Goal: Transaction & Acquisition: Purchase product/service

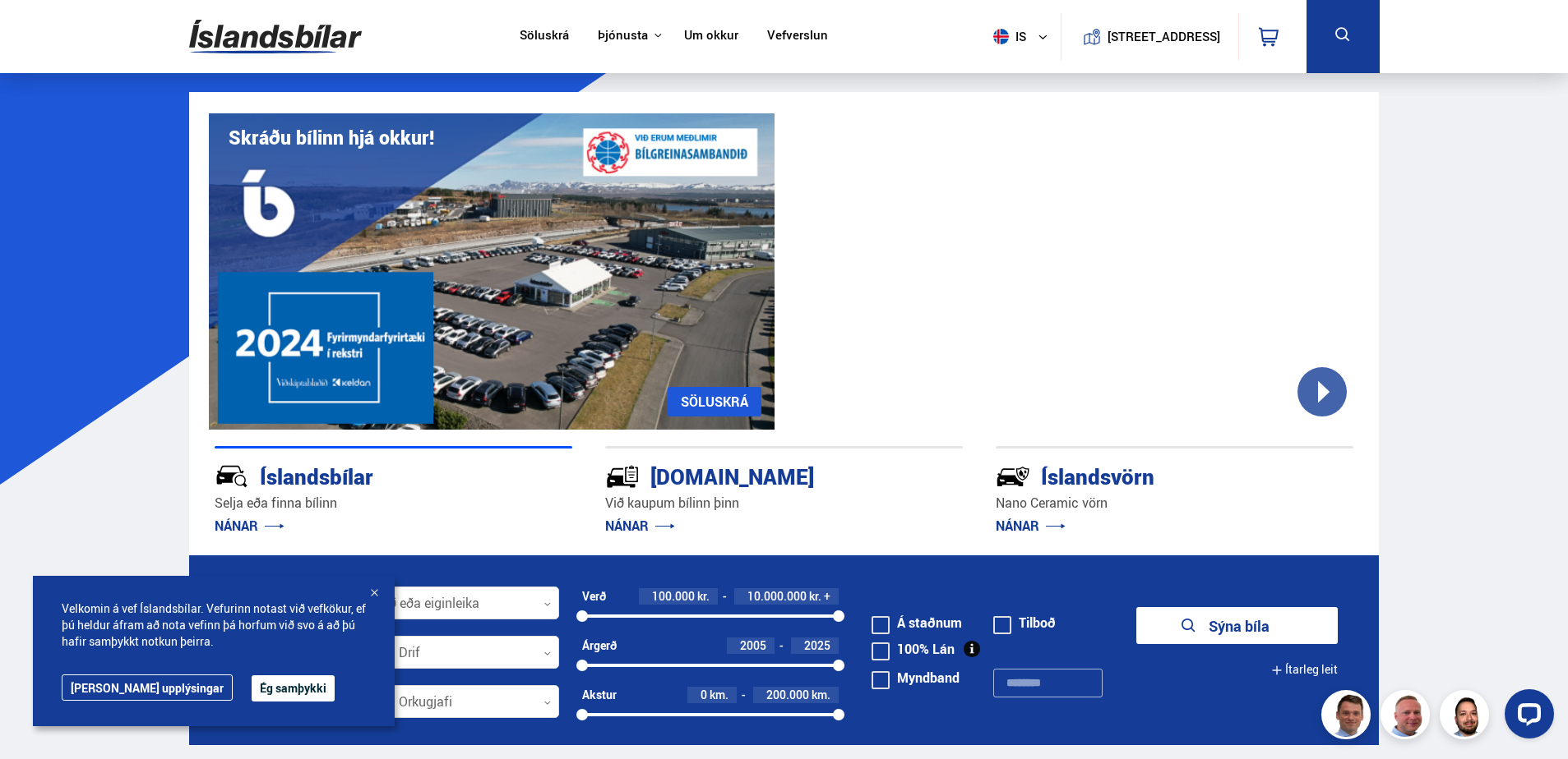
click at [252, 696] on button "Ég samþykki" at bounding box center [293, 688] width 83 height 26
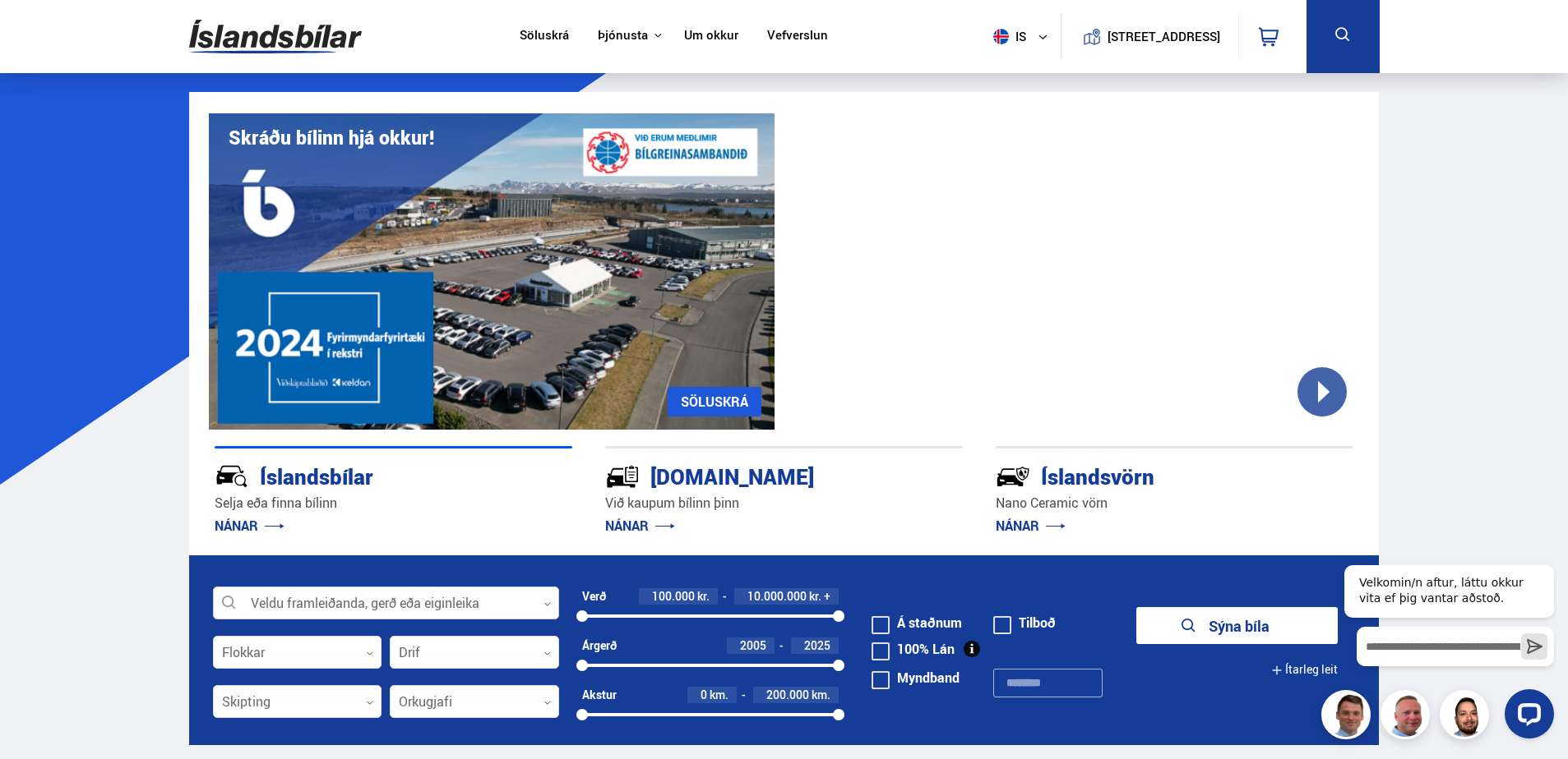
click at [546, 604] on icon at bounding box center [547, 604] width 6 height 3
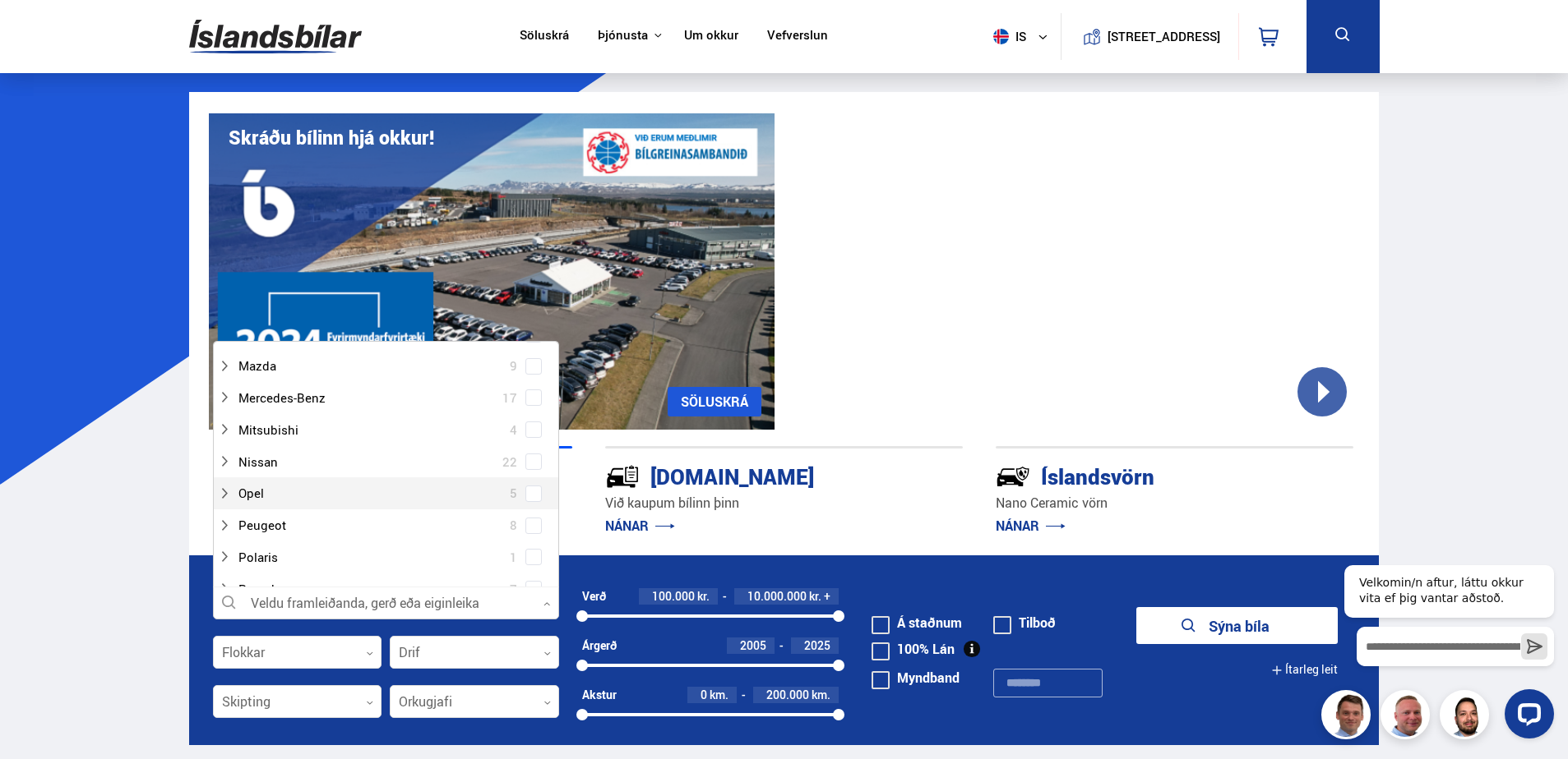
scroll to position [987, 0]
click at [266, 485] on div at bounding box center [370, 483] width 303 height 24
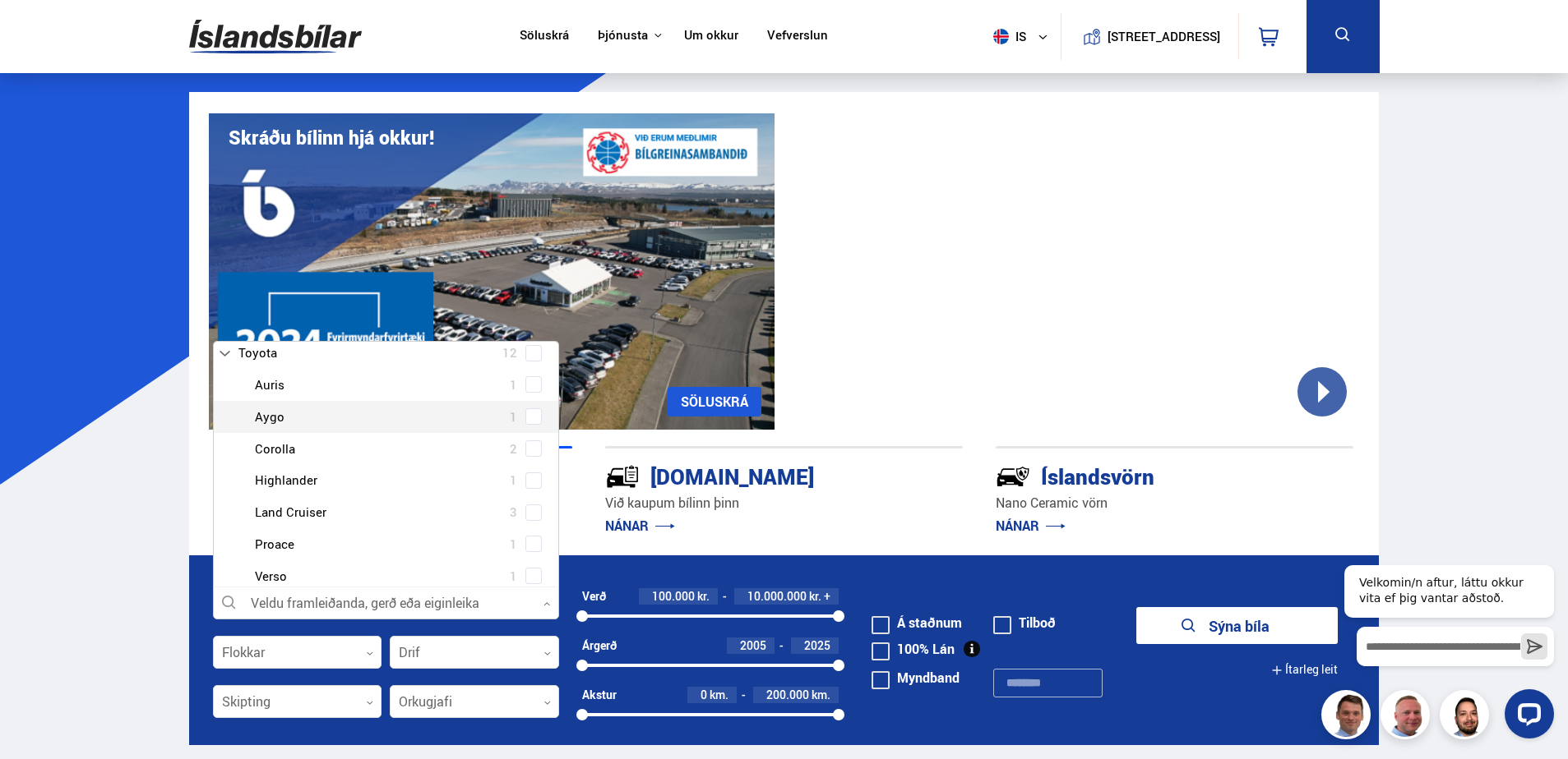
scroll to position [1151, 0]
click at [532, 479] on span at bounding box center [534, 478] width 7 height 7
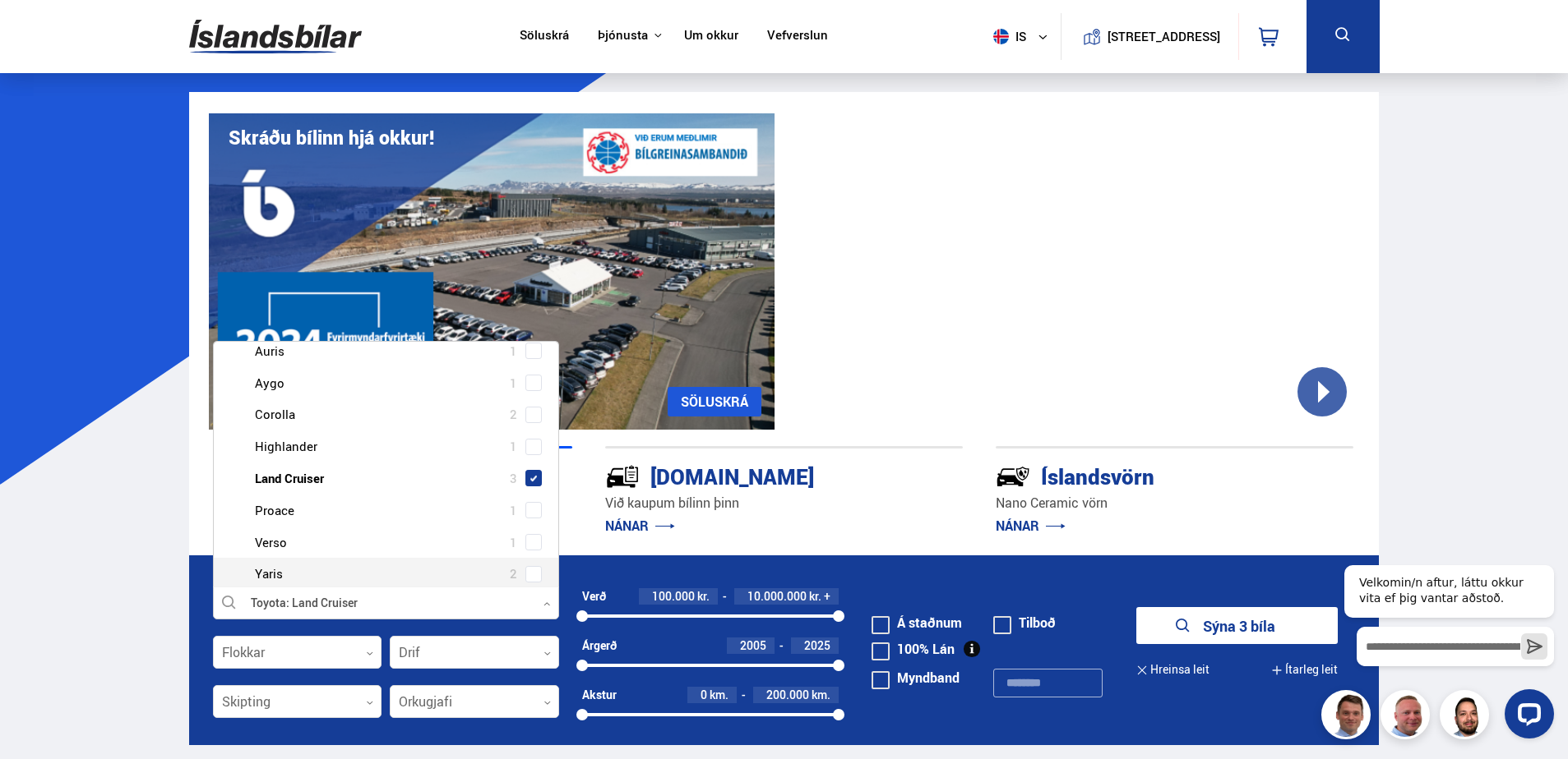
click at [1237, 629] on button "Sýna 3 bíla" at bounding box center [1237, 626] width 202 height 37
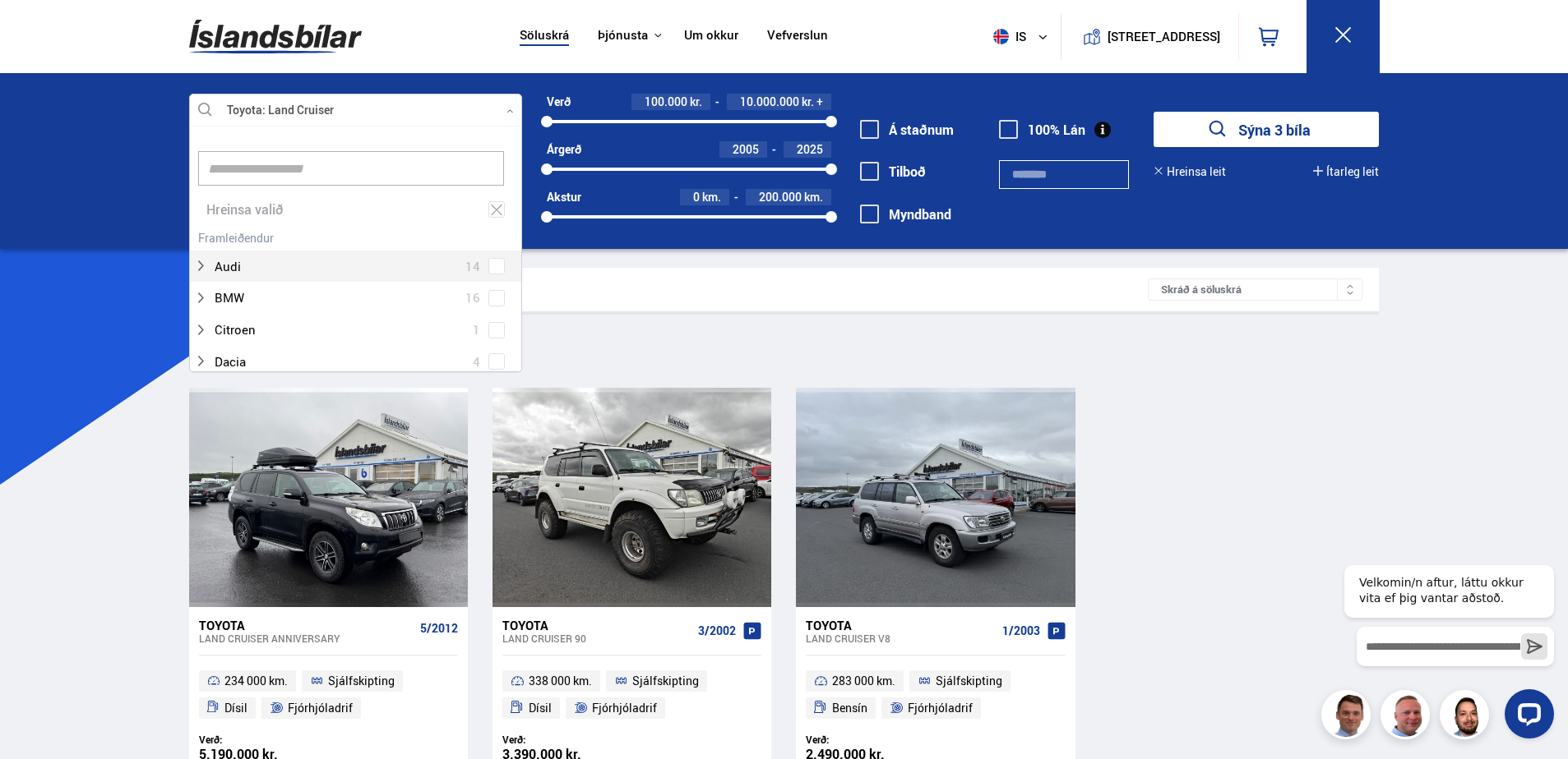
click at [507, 113] on icon at bounding box center [510, 112] width 8 height 8
click at [294, 253] on div at bounding box center [339, 255] width 290 height 24
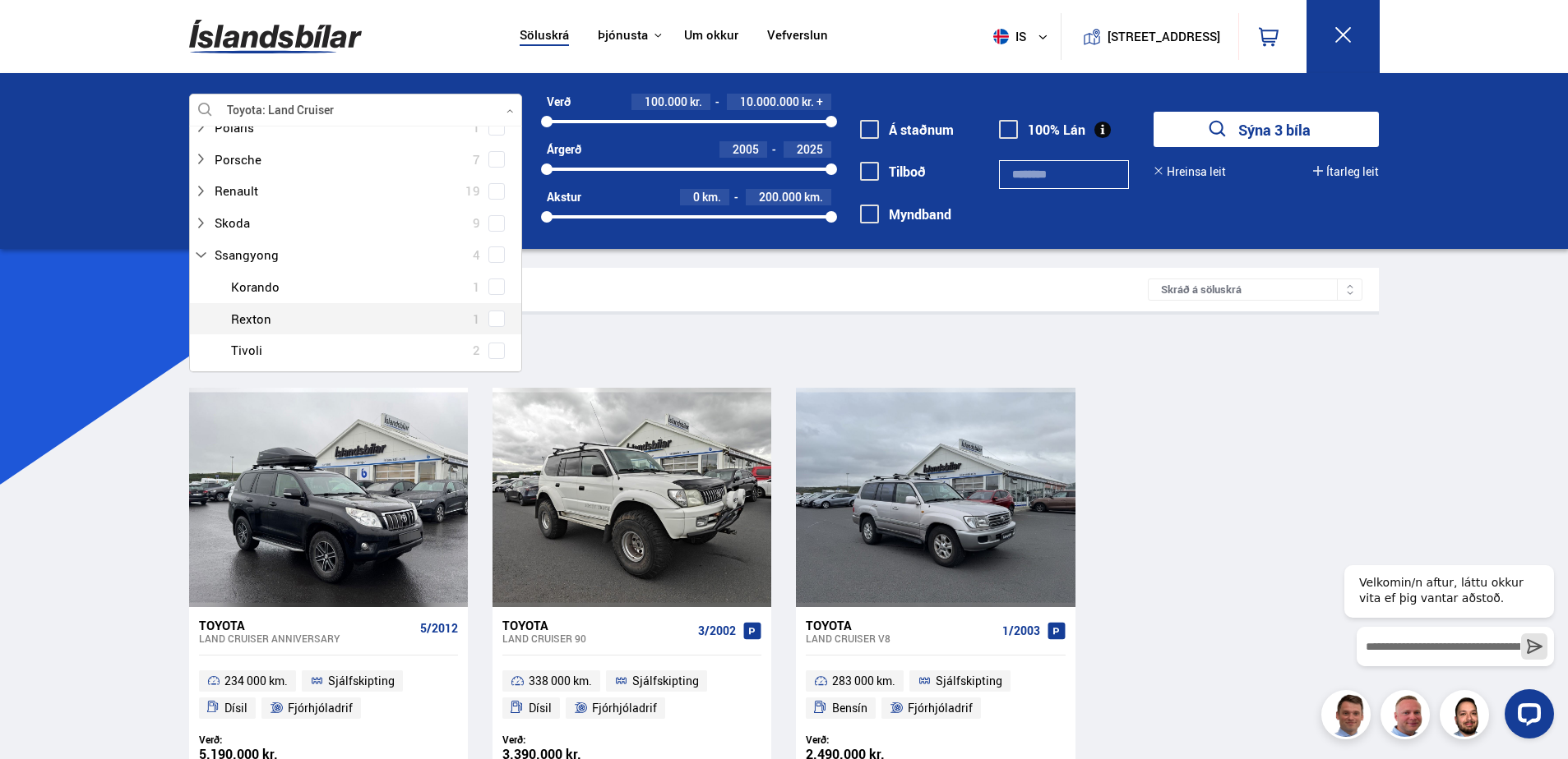
click at [260, 314] on div at bounding box center [371, 319] width 290 height 24
click at [503, 319] on div at bounding box center [371, 319] width 290 height 24
click at [493, 320] on span at bounding box center [496, 318] width 7 height 7
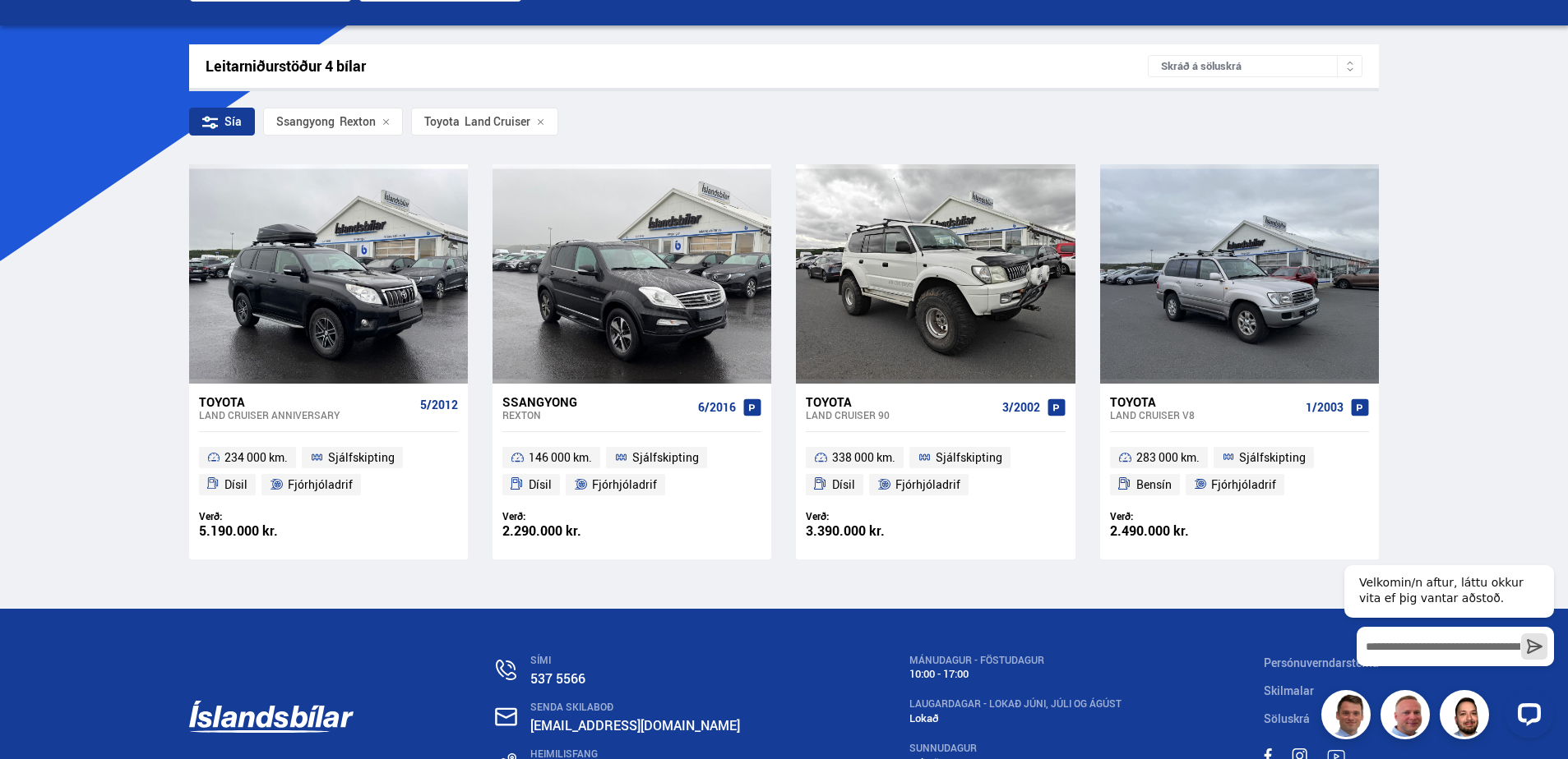
scroll to position [247, 0]
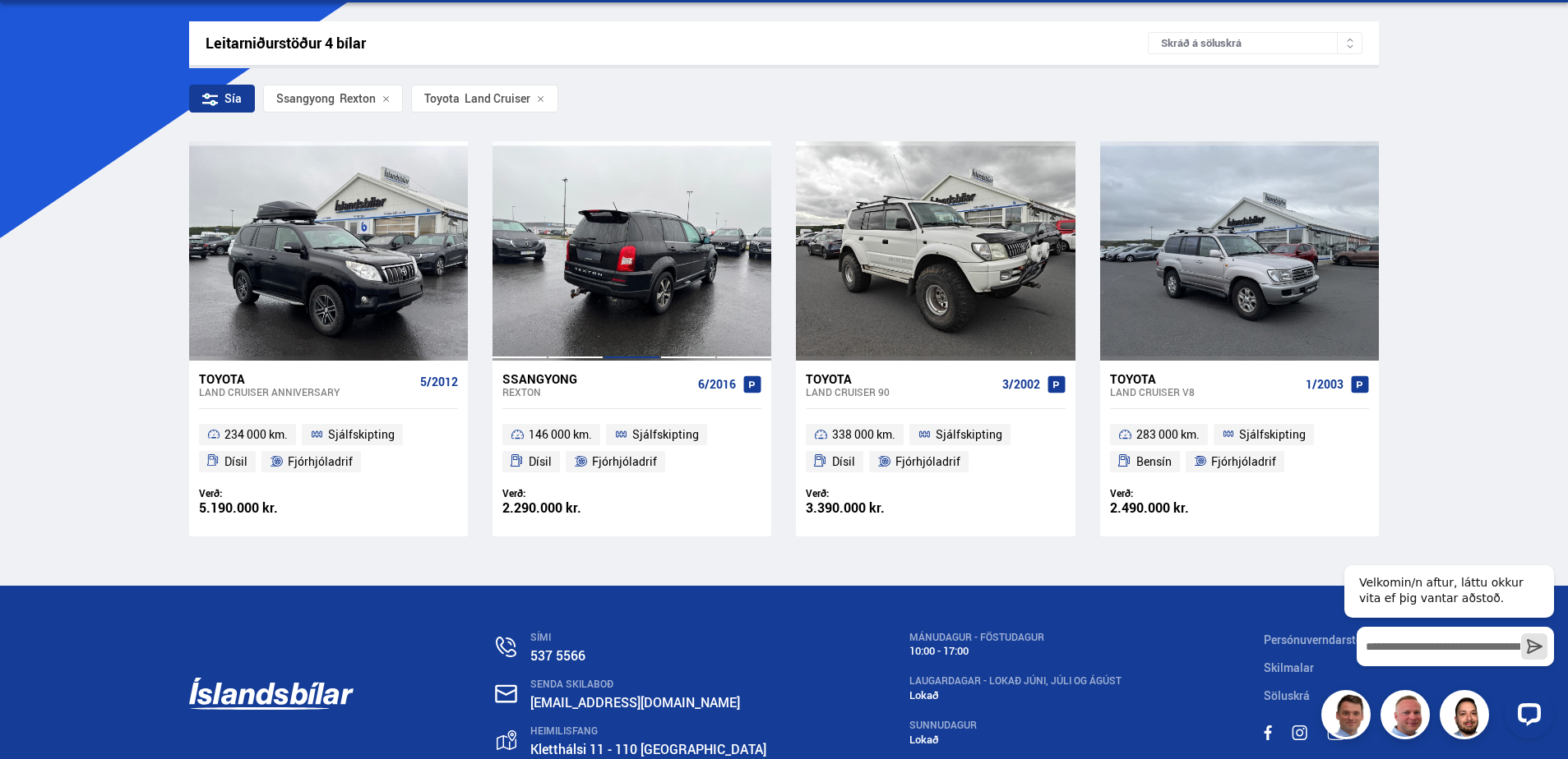
click at [650, 261] on div at bounding box center [631, 251] width 56 height 219
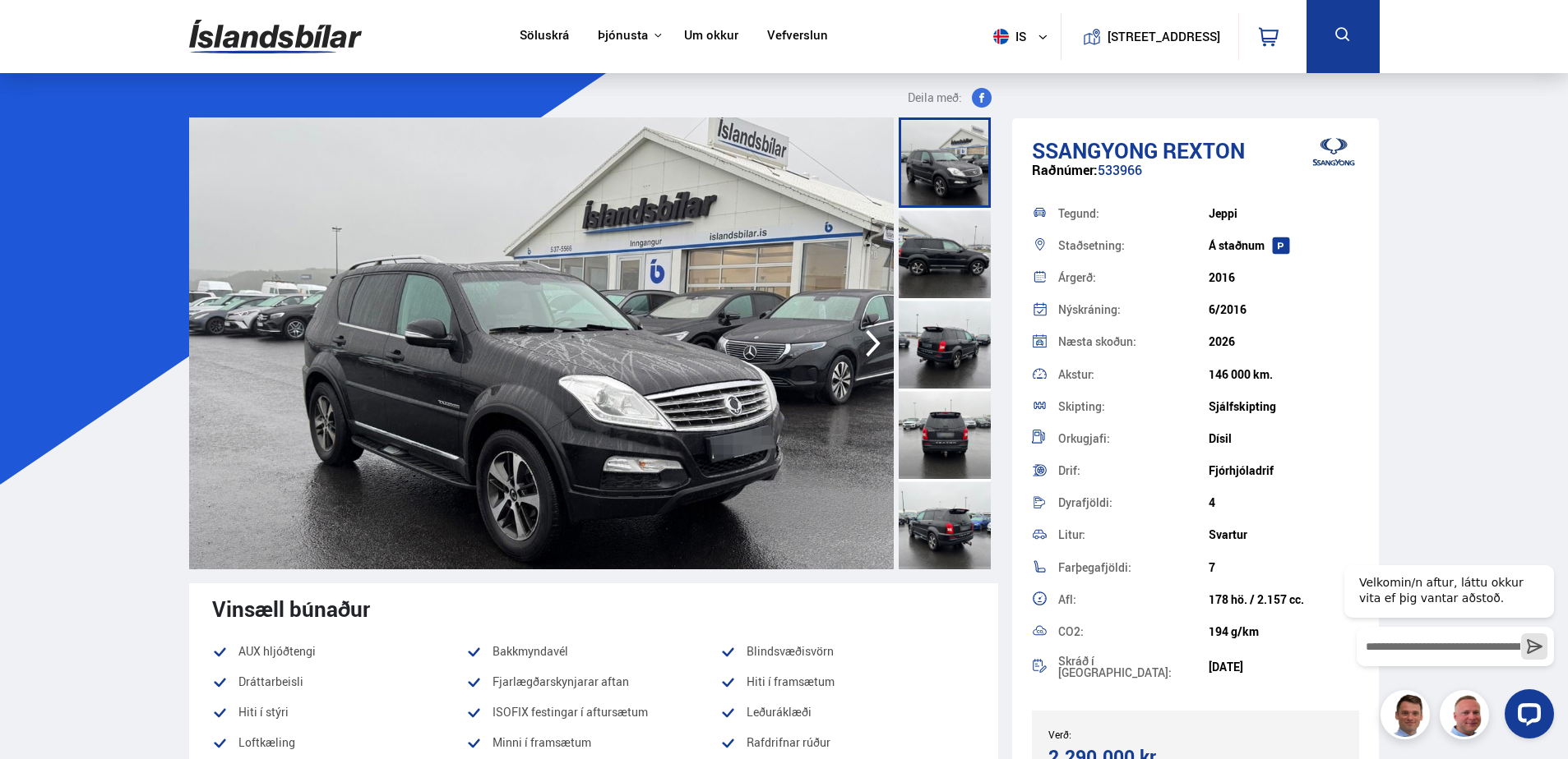
click at [879, 339] on icon "button" at bounding box center [873, 343] width 33 height 40
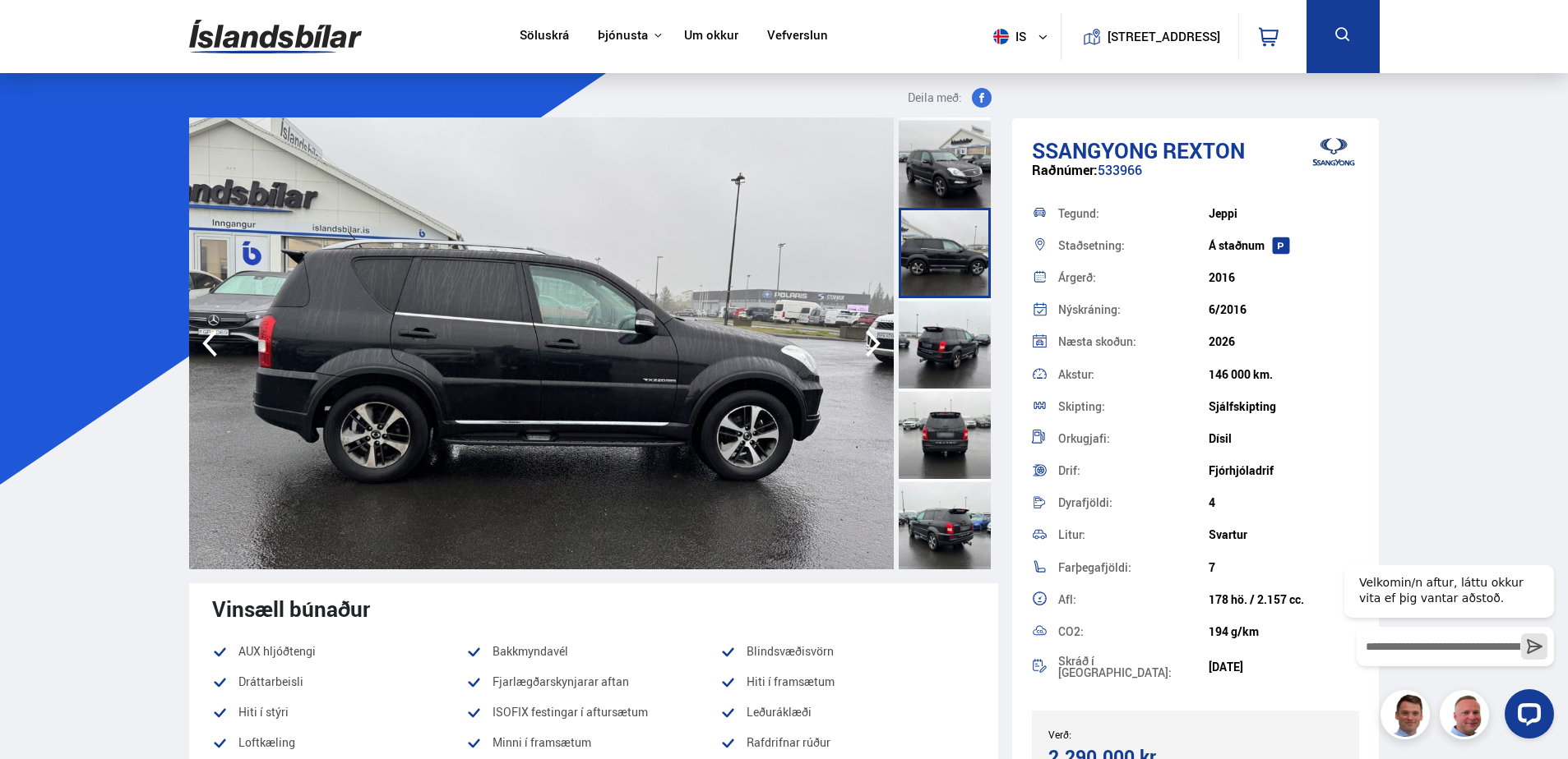
click at [874, 343] on icon "button" at bounding box center [873, 343] width 33 height 40
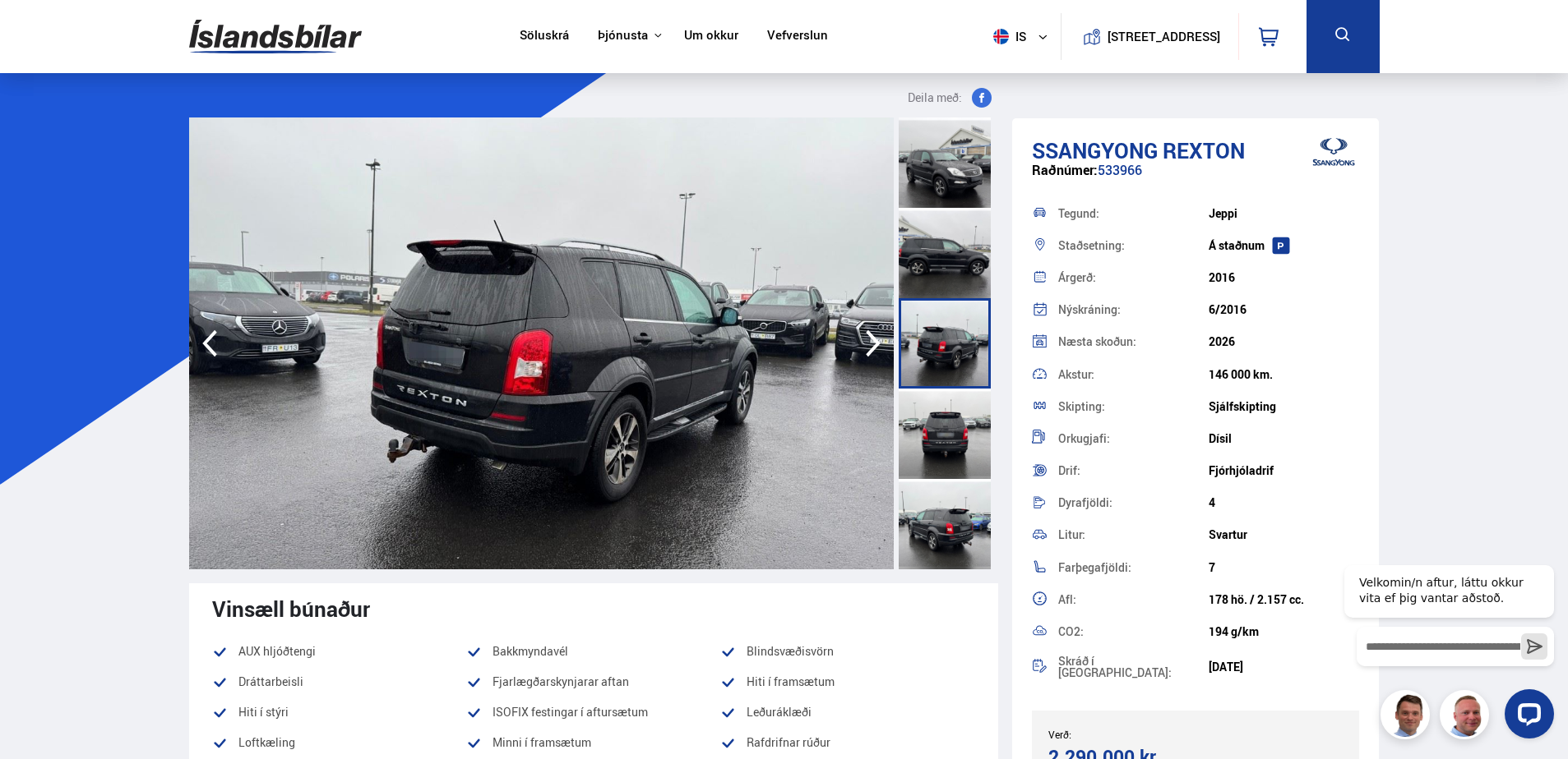
click at [874, 343] on icon "button" at bounding box center [873, 343] width 33 height 40
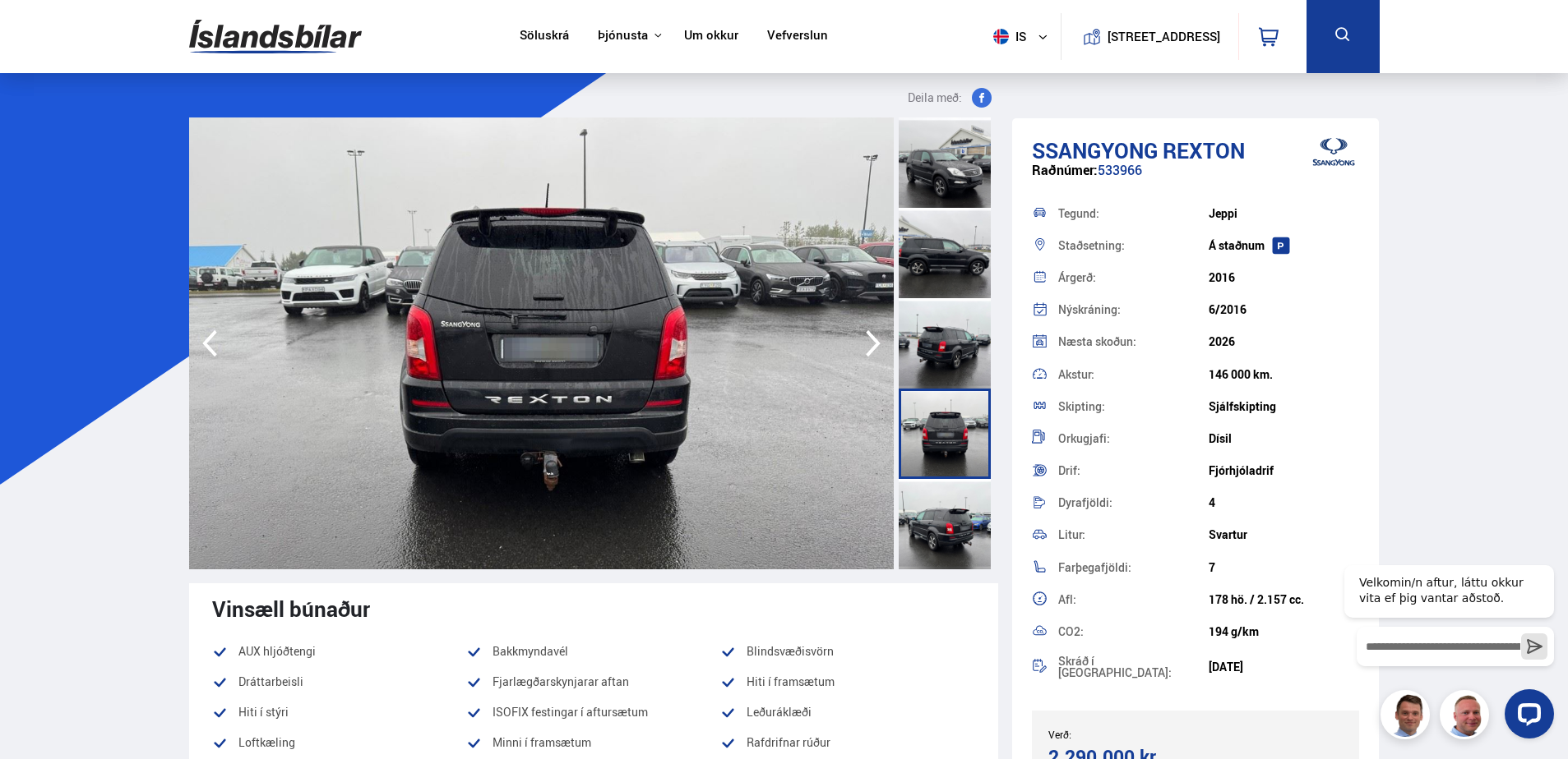
click at [874, 343] on icon "button" at bounding box center [873, 343] width 33 height 40
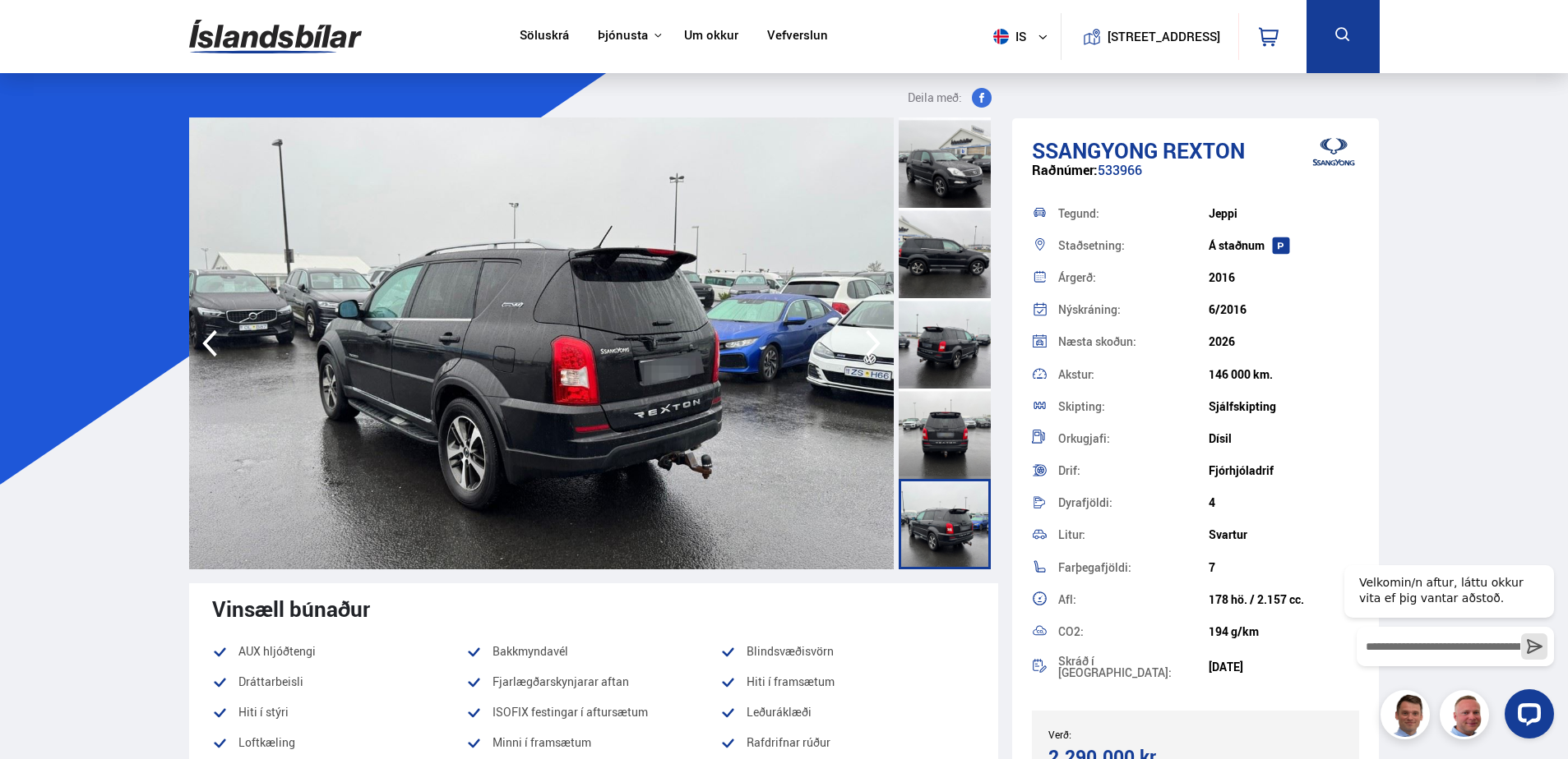
click at [874, 343] on icon "button" at bounding box center [873, 343] width 33 height 40
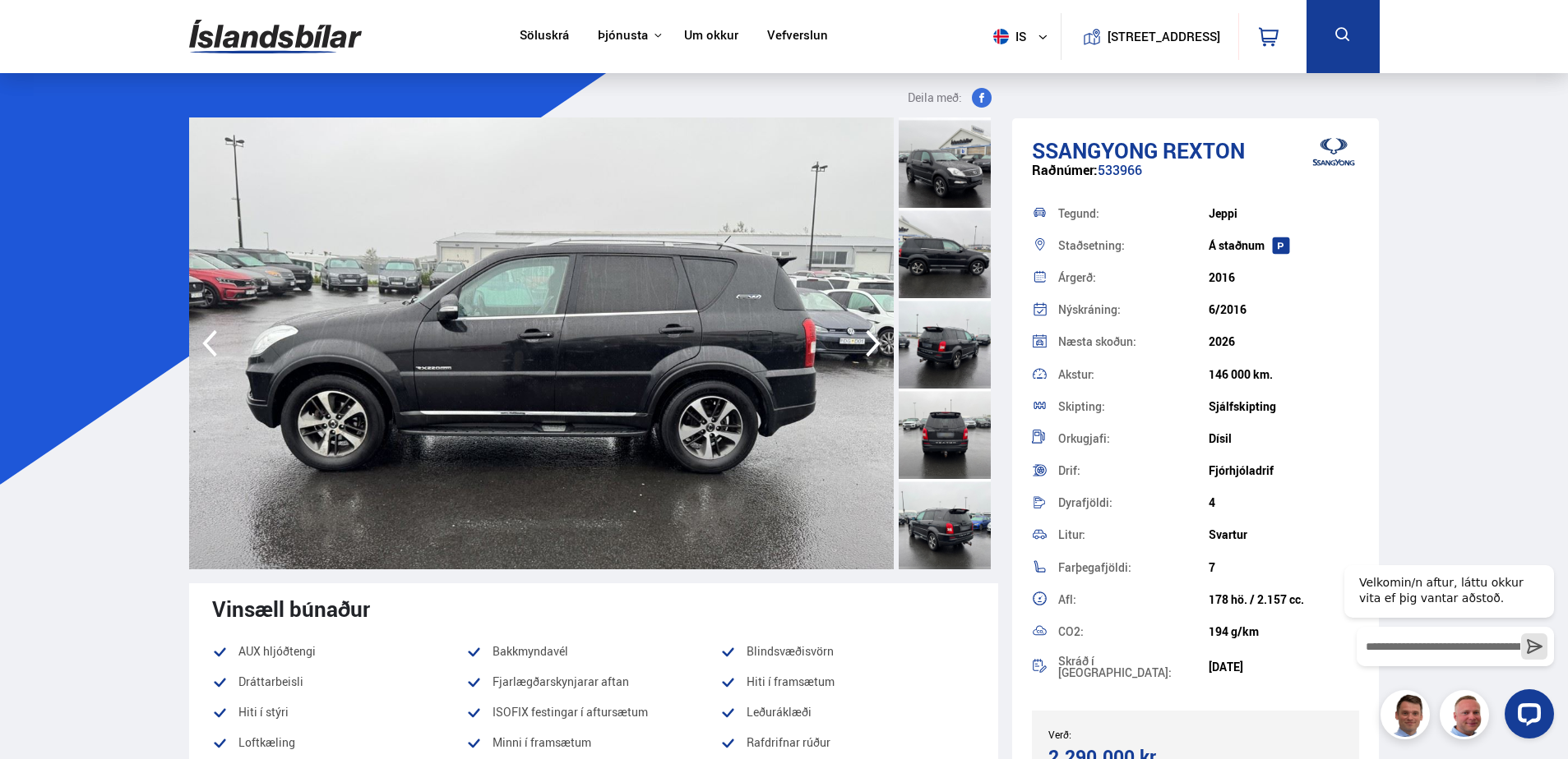
click at [874, 343] on icon "button" at bounding box center [873, 343] width 33 height 40
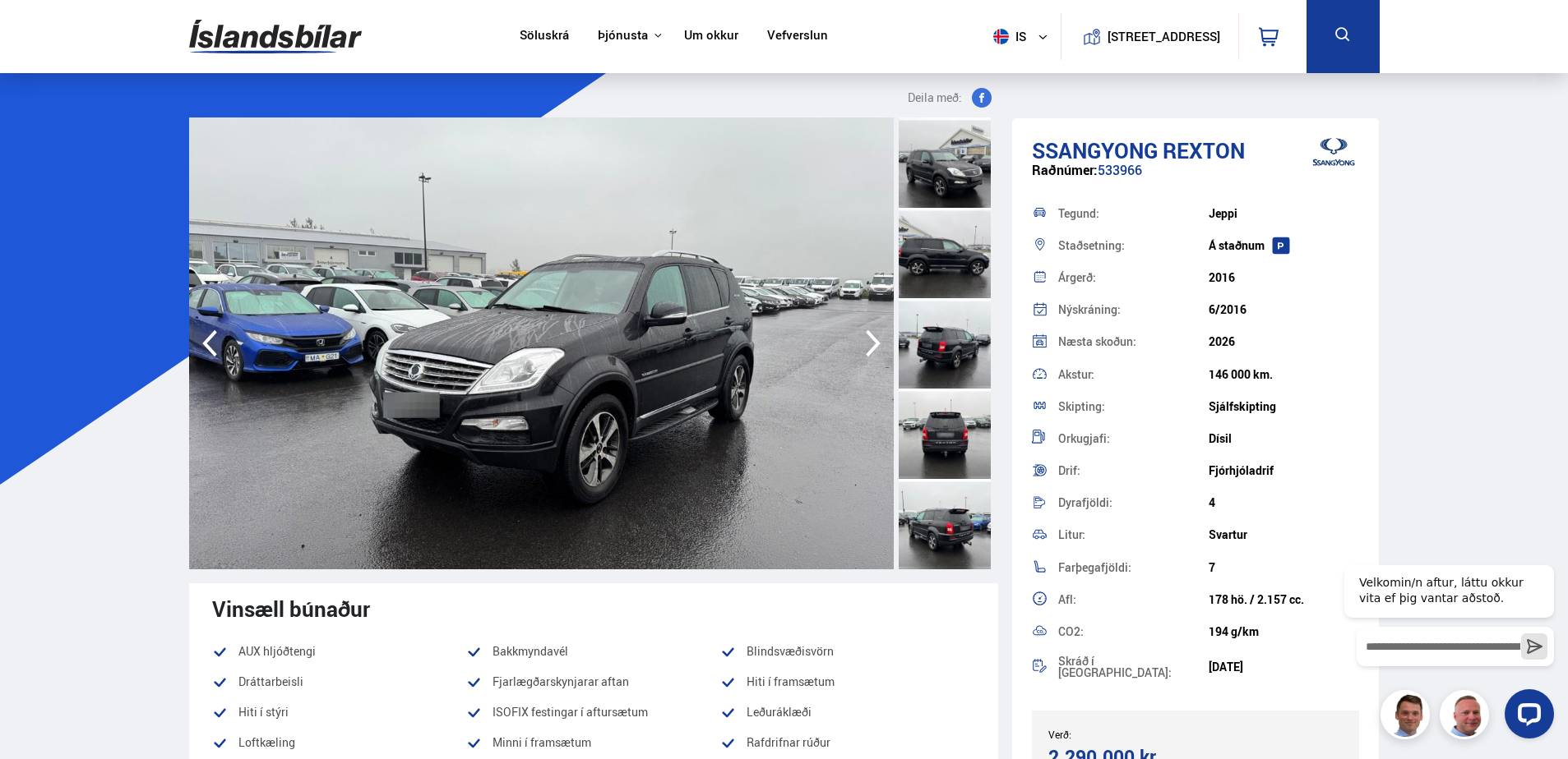
click at [874, 343] on icon "button" at bounding box center [873, 343] width 33 height 40
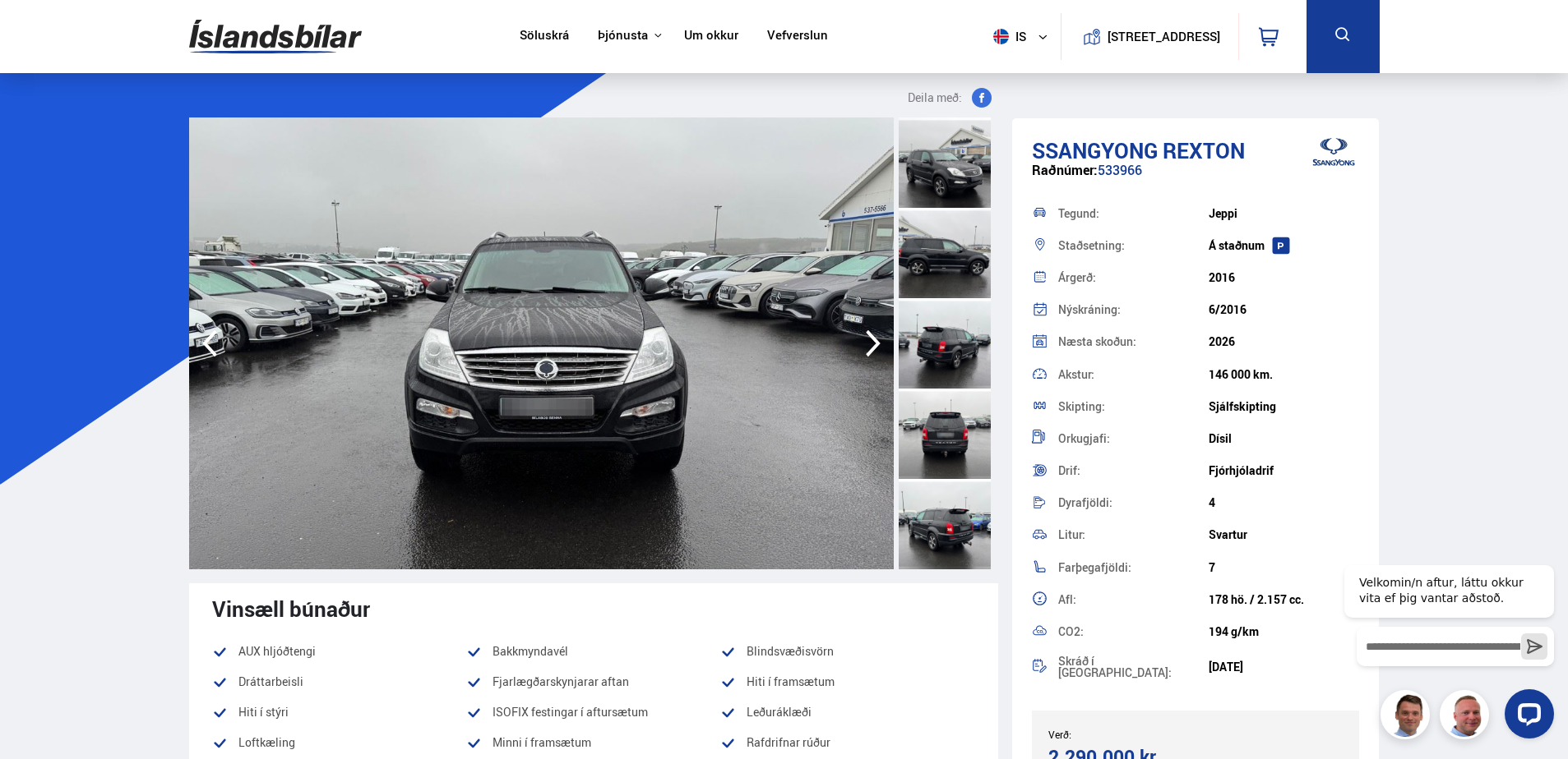
click at [874, 343] on icon "button" at bounding box center [873, 343] width 33 height 40
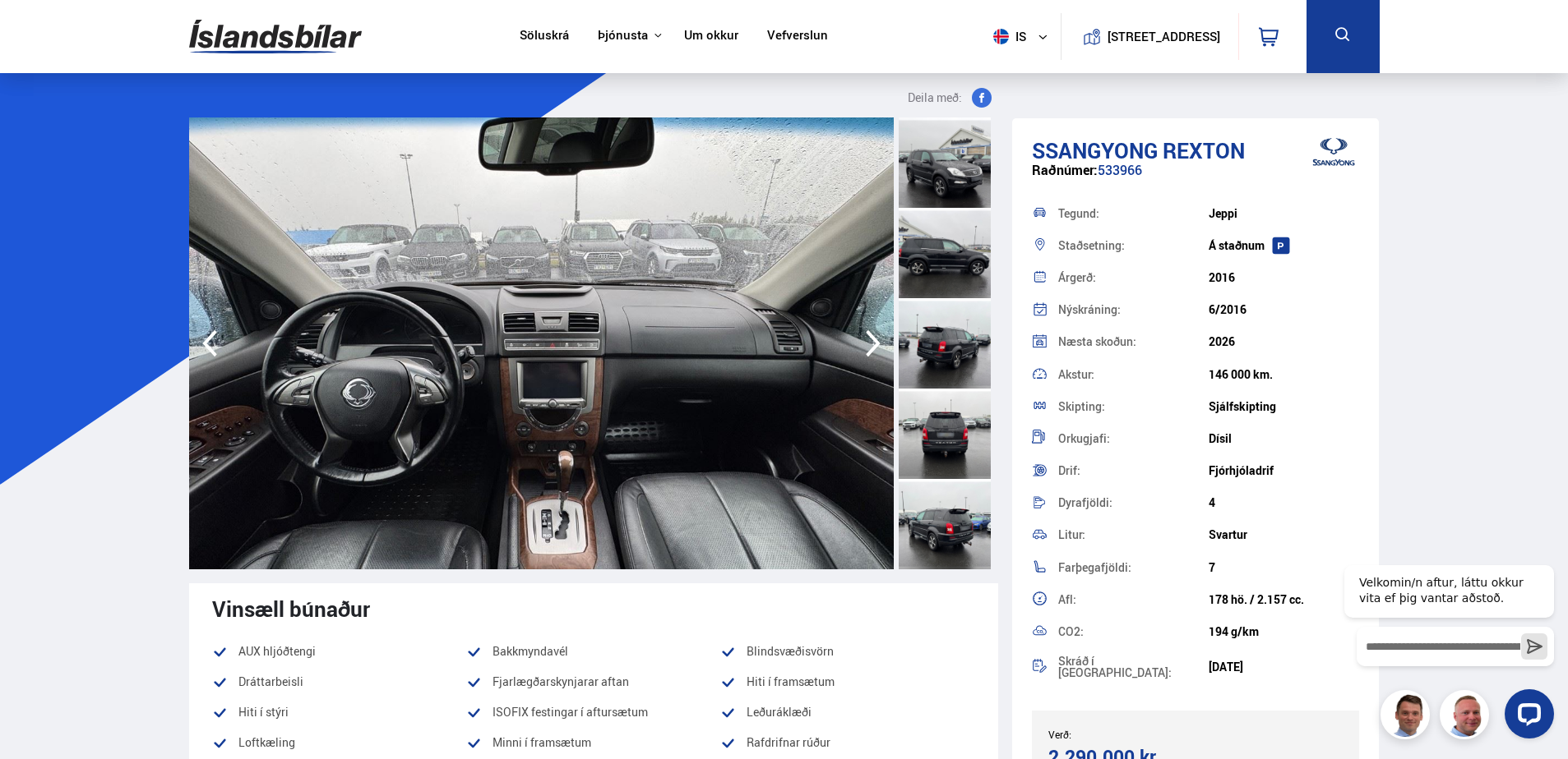
click at [874, 343] on icon "button" at bounding box center [873, 343] width 33 height 40
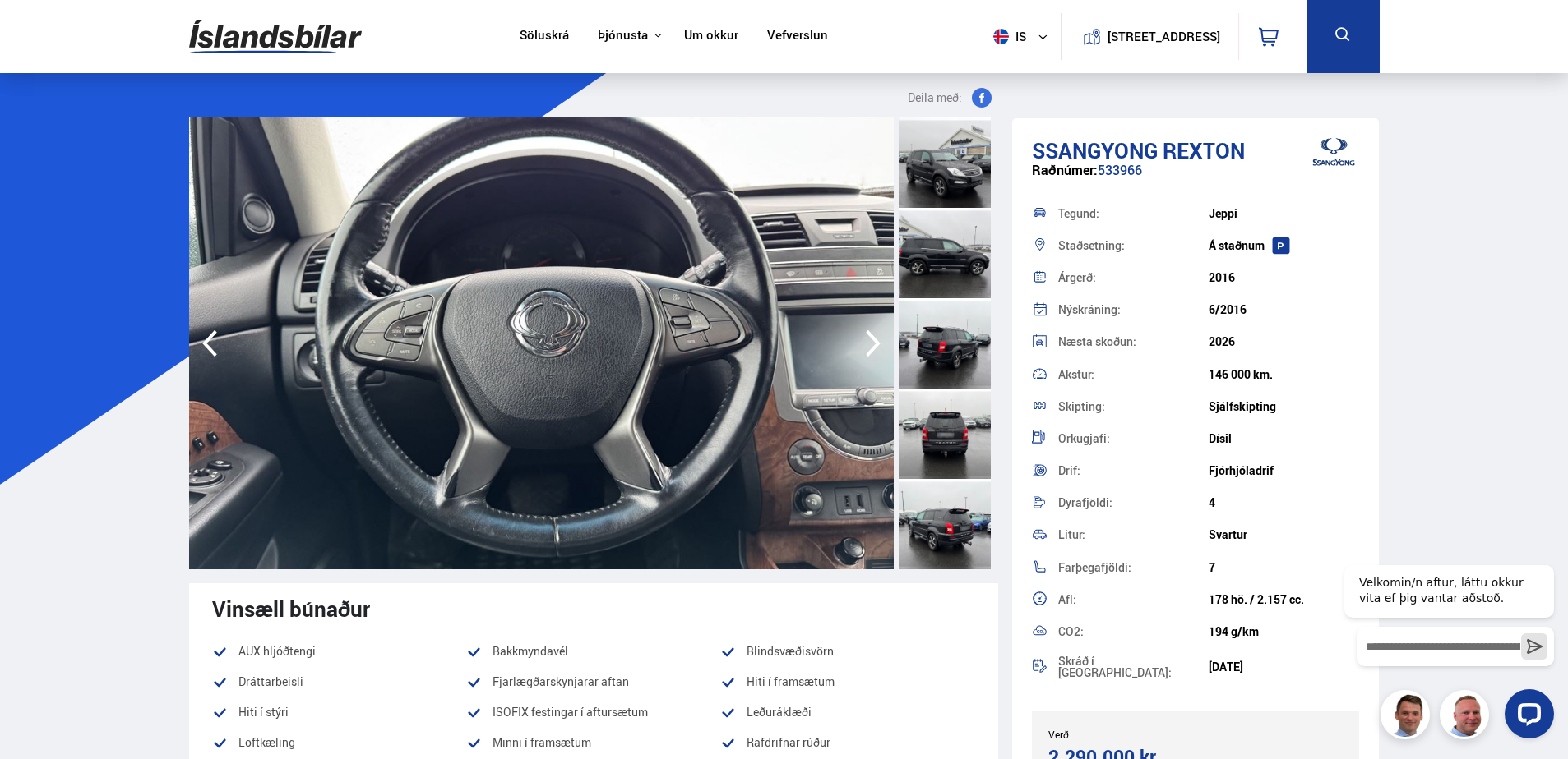
click at [874, 343] on icon "button" at bounding box center [873, 343] width 33 height 40
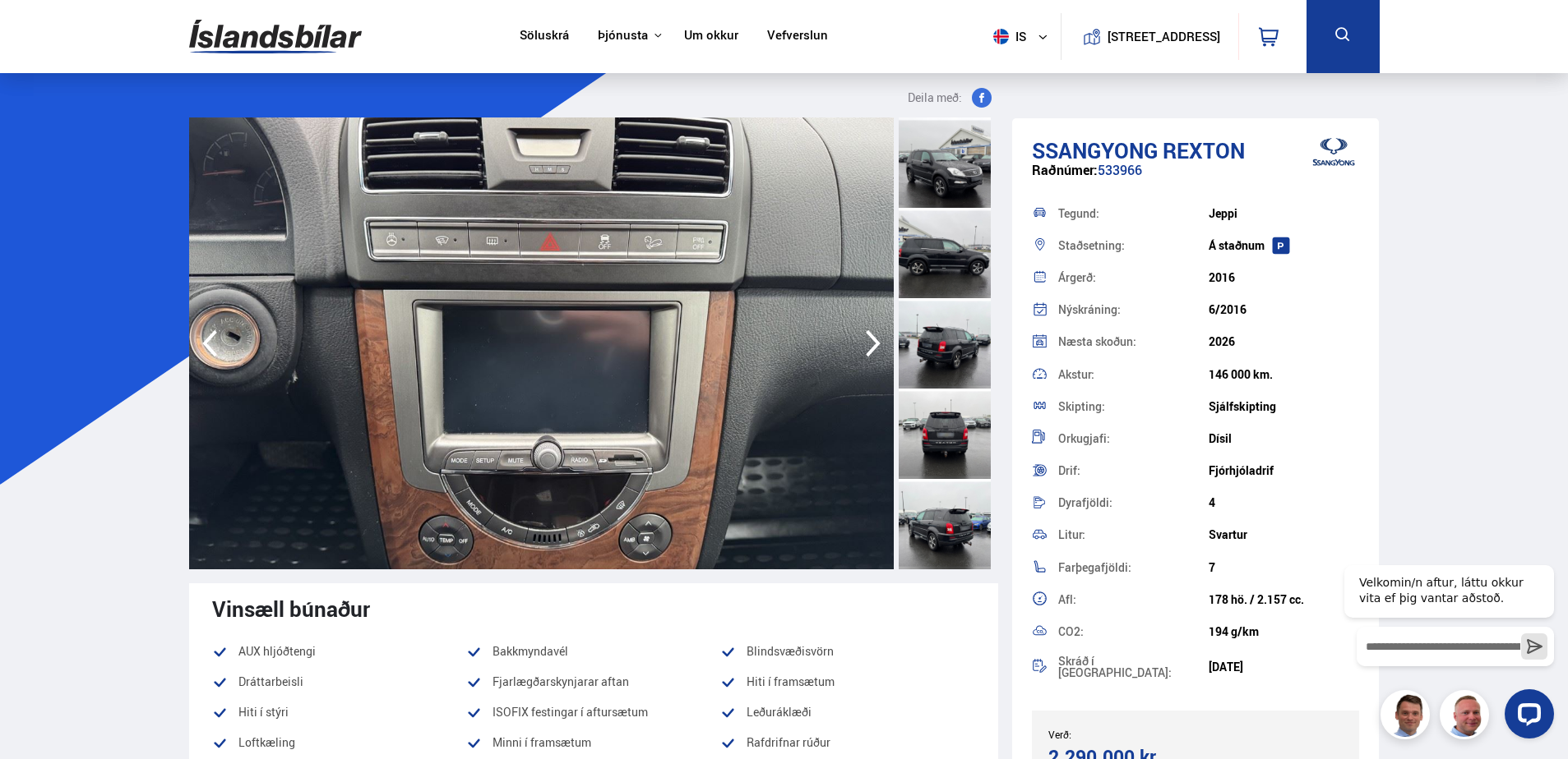
click at [874, 343] on icon "button" at bounding box center [873, 343] width 33 height 40
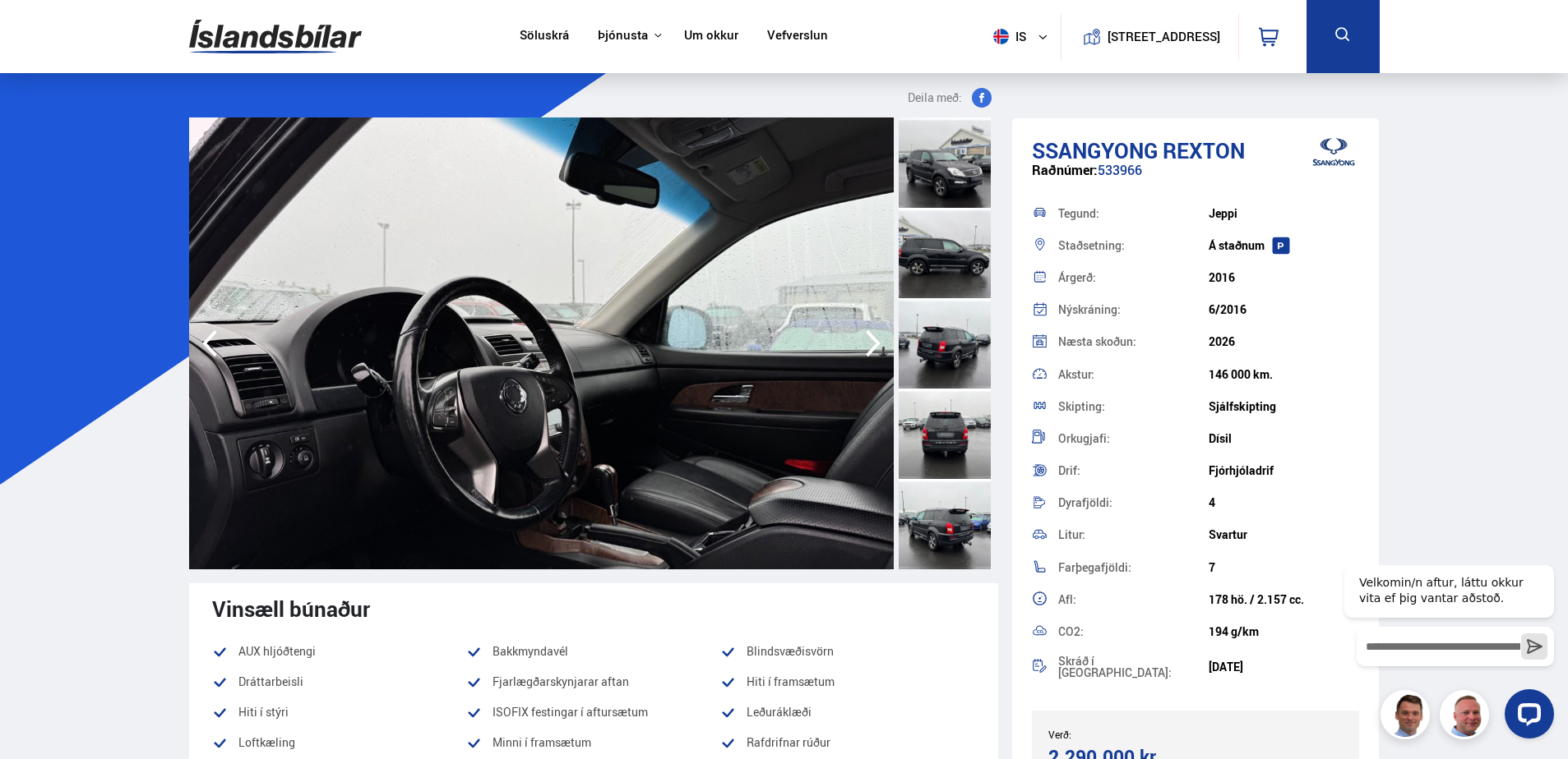
click at [874, 343] on icon "button" at bounding box center [873, 343] width 33 height 40
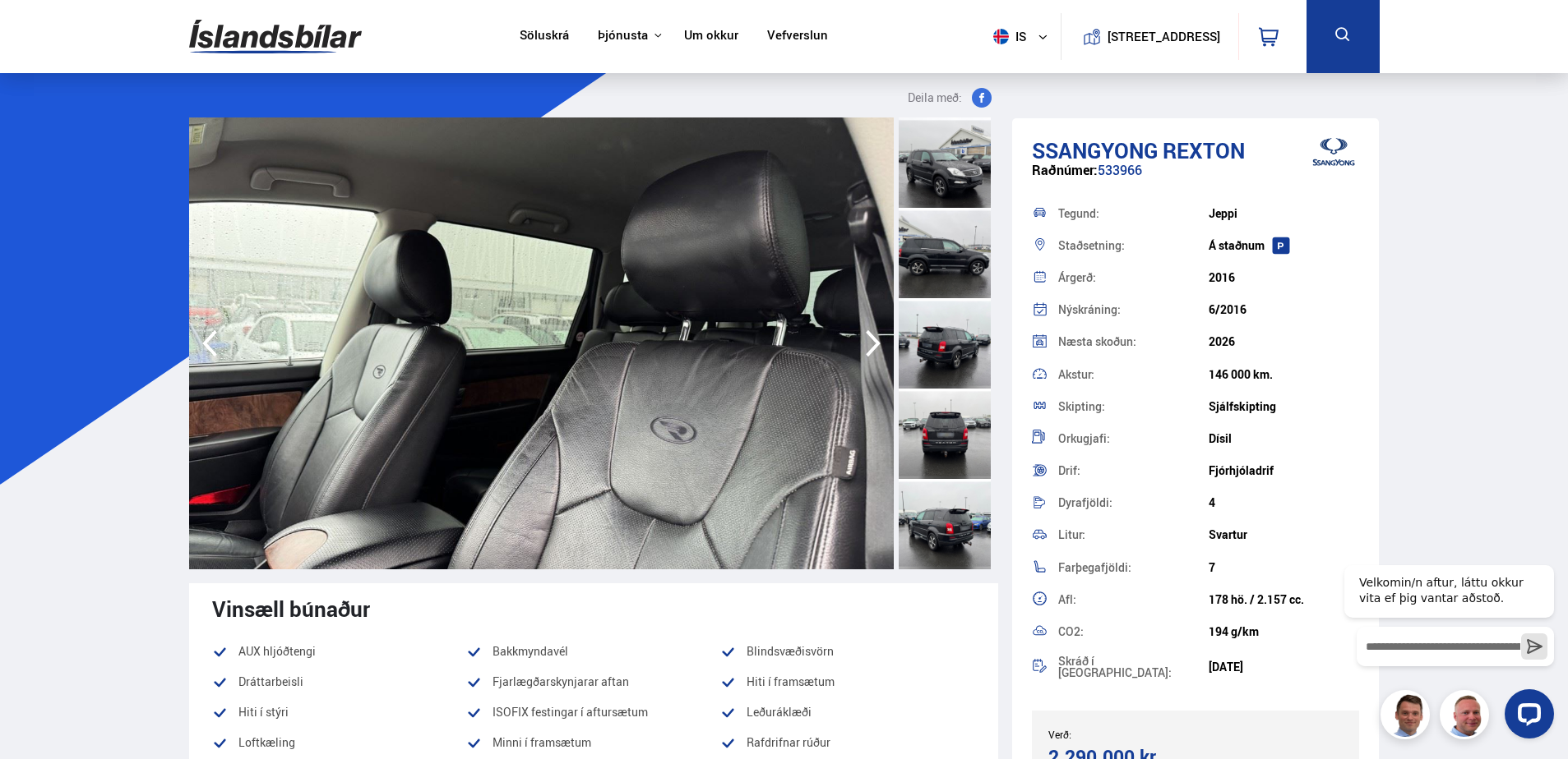
click at [874, 343] on icon "button" at bounding box center [873, 343] width 33 height 40
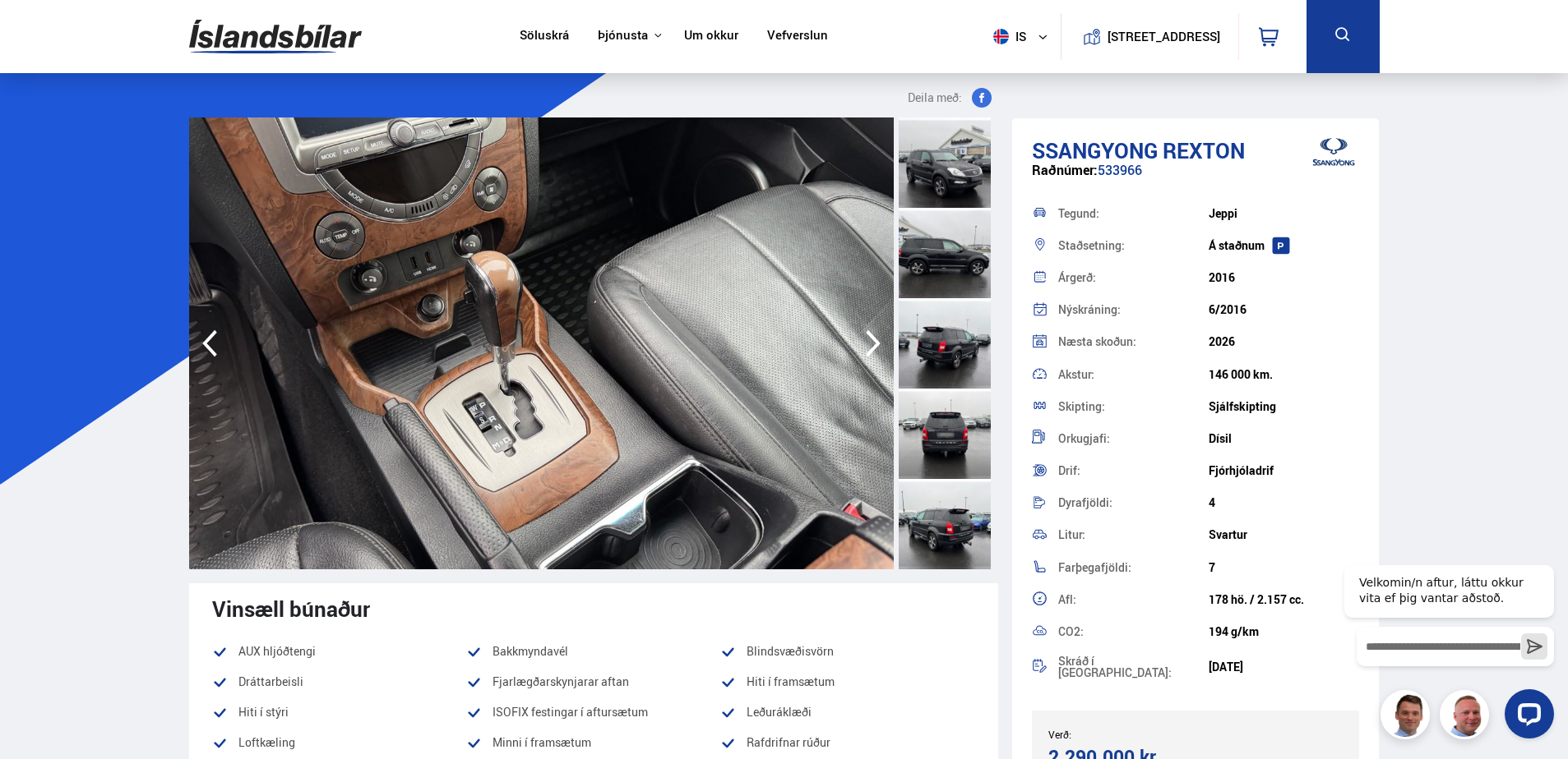
click at [874, 343] on icon "button" at bounding box center [873, 343] width 33 height 40
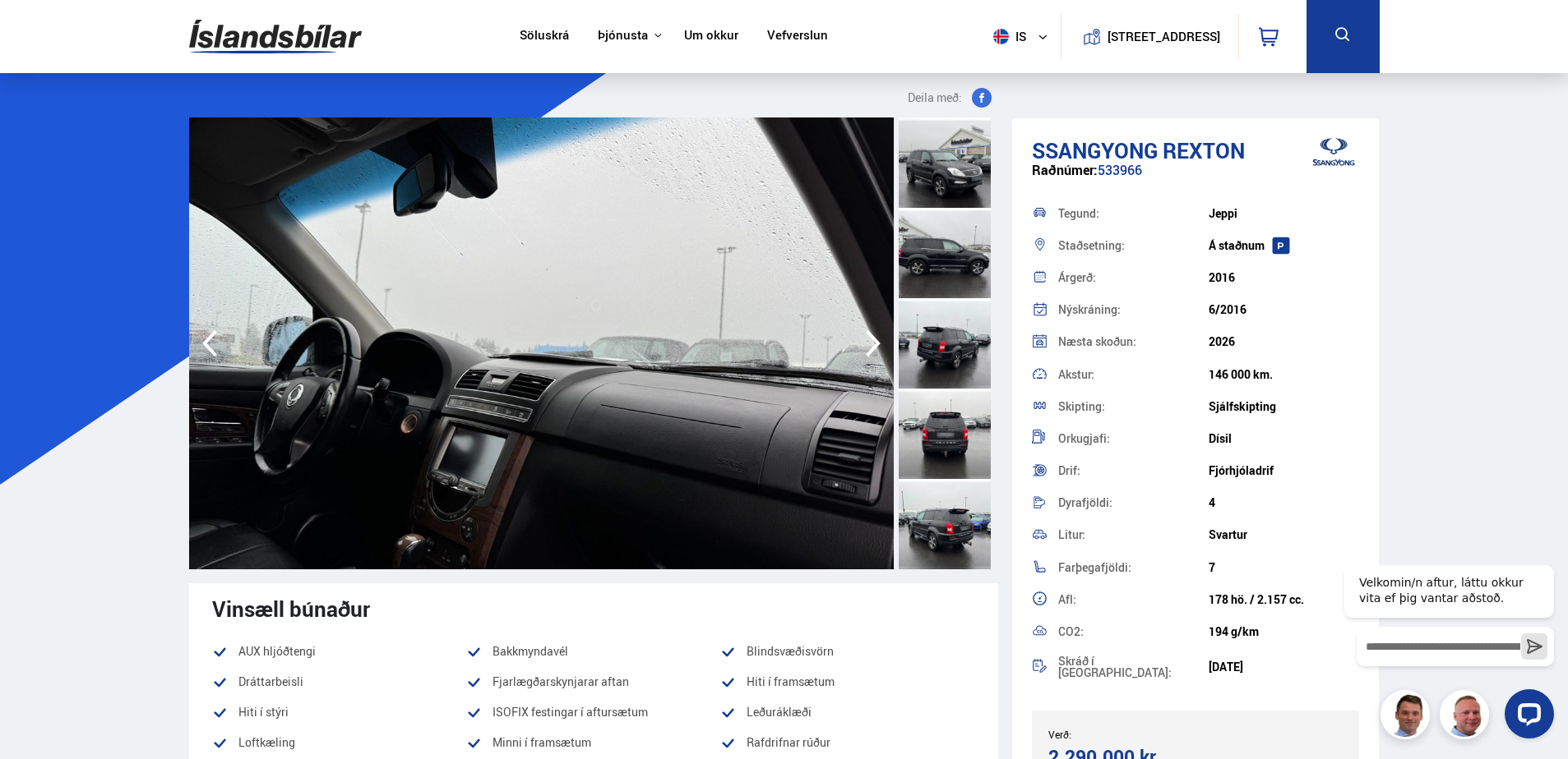
click at [874, 343] on icon "button" at bounding box center [873, 343] width 33 height 40
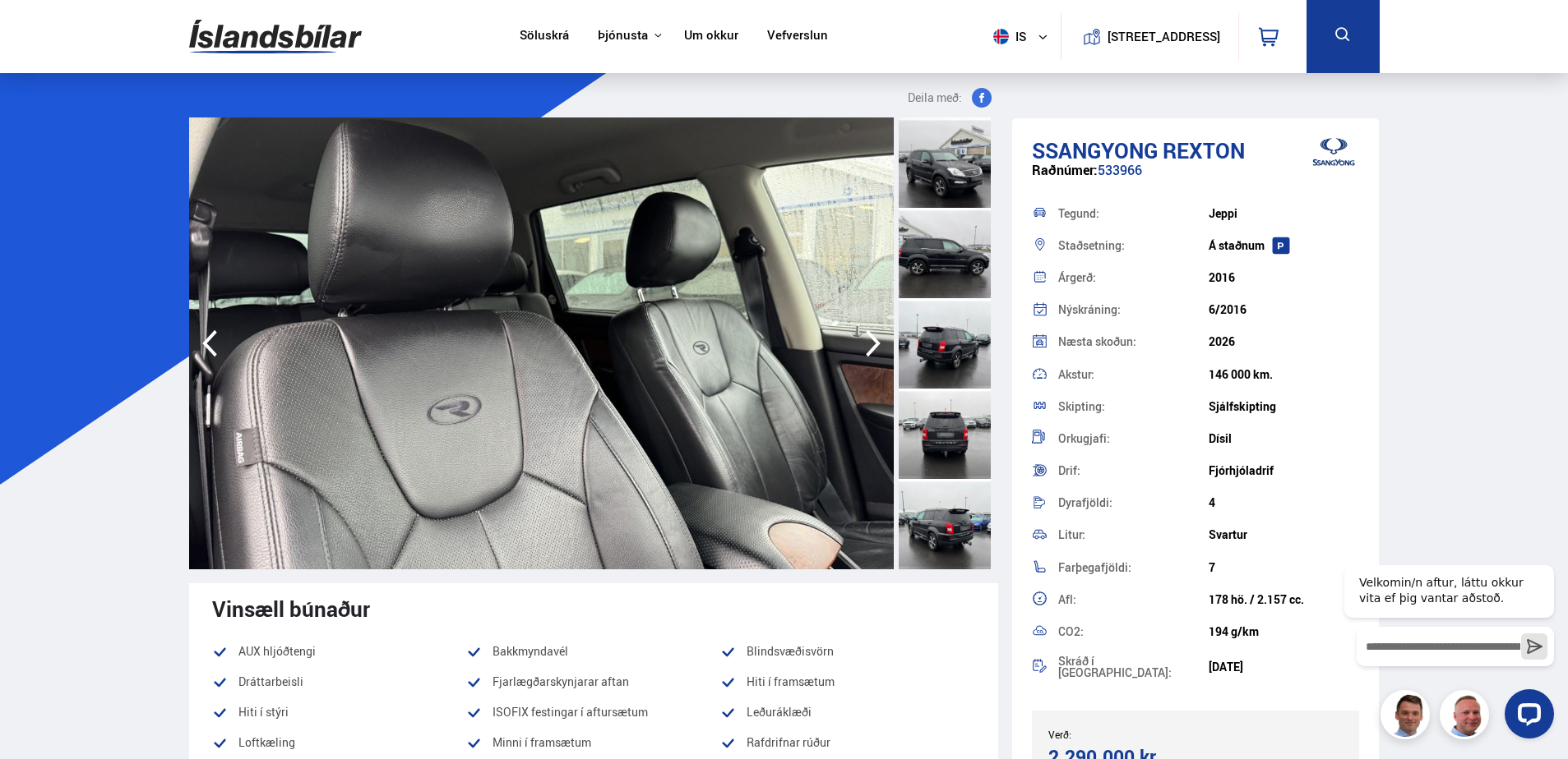
click at [874, 343] on icon "button" at bounding box center [873, 343] width 33 height 40
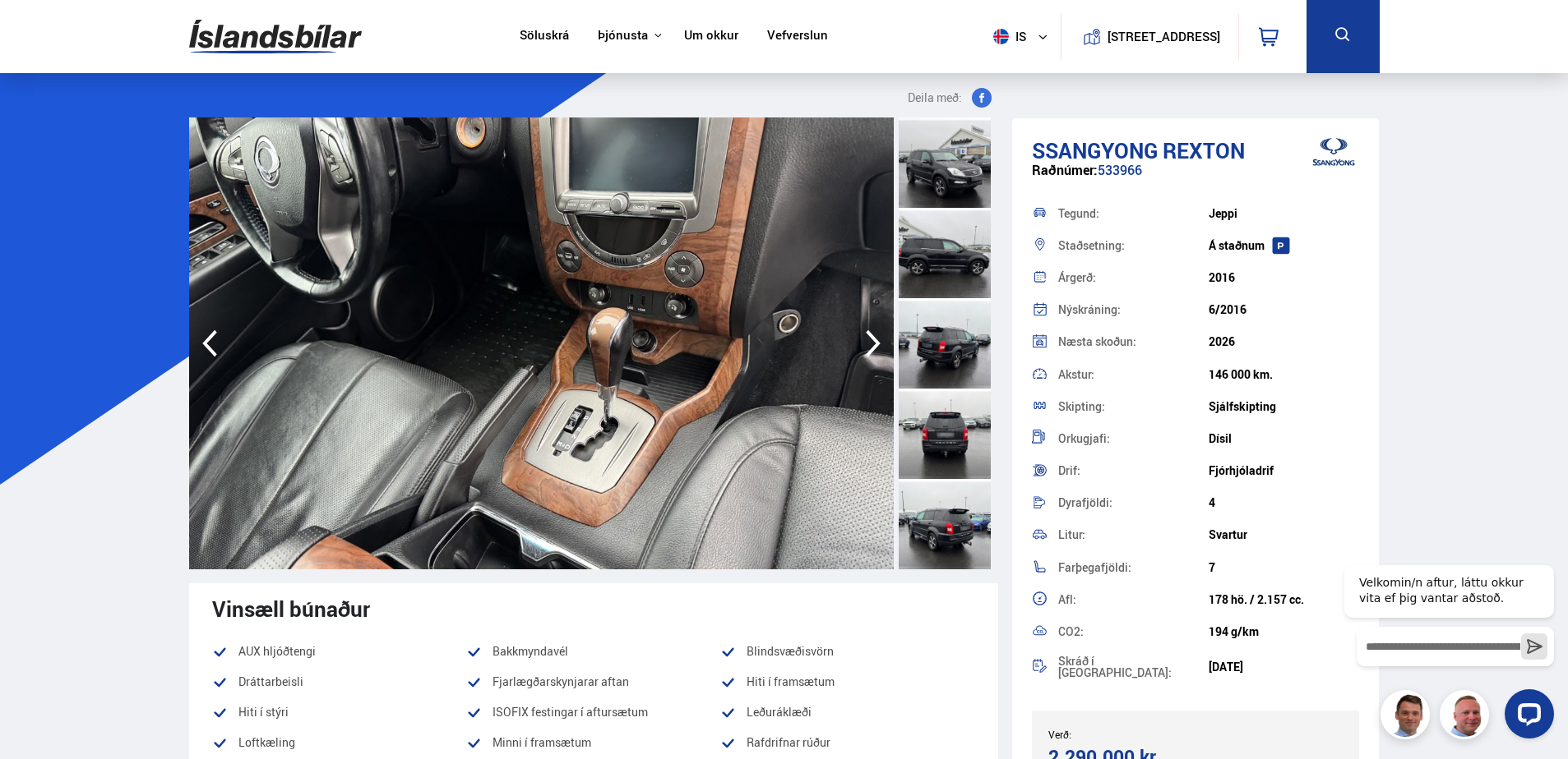
click at [874, 343] on icon "button" at bounding box center [873, 343] width 33 height 40
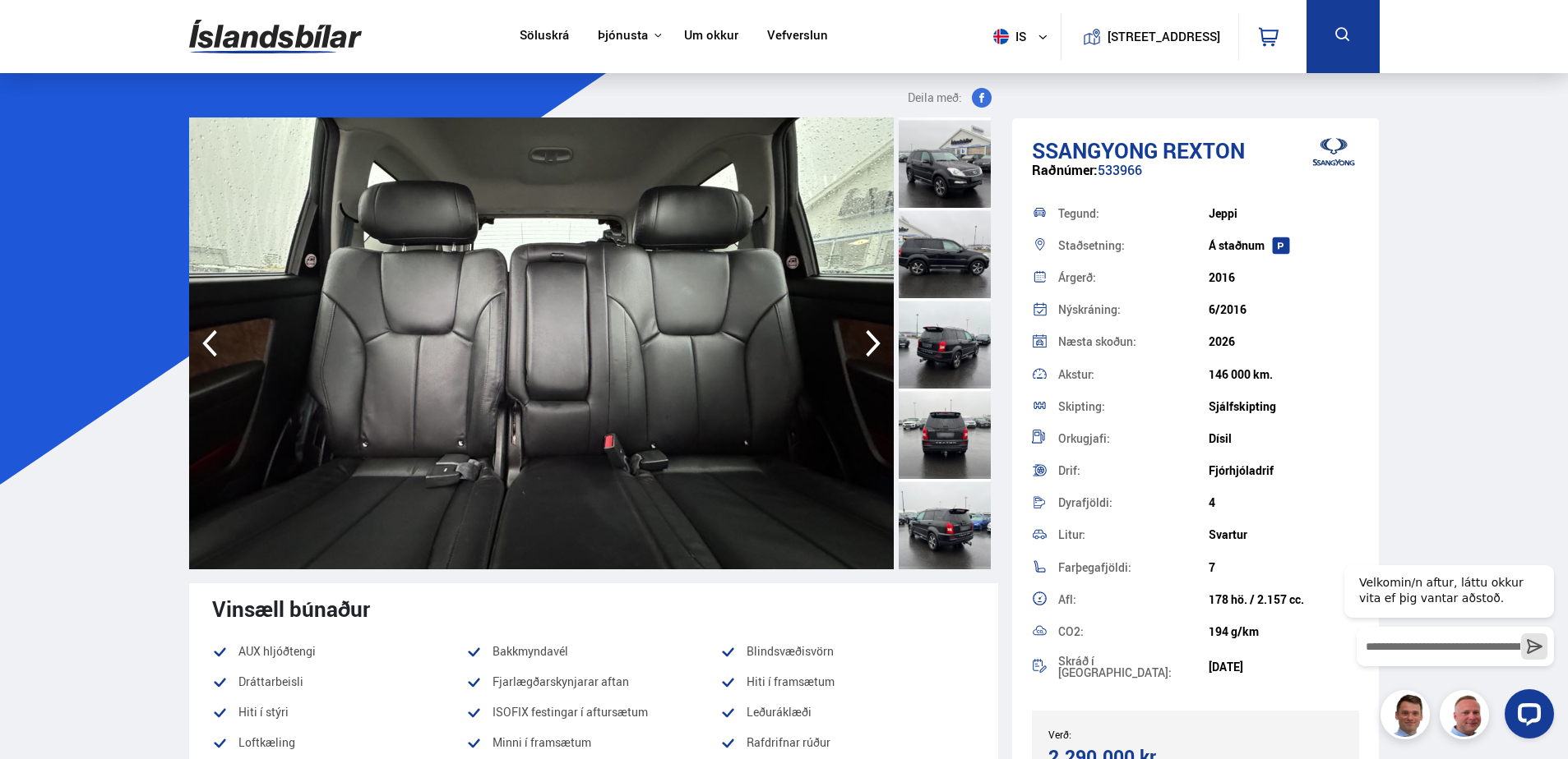
click at [874, 343] on icon "button" at bounding box center [873, 343] width 33 height 40
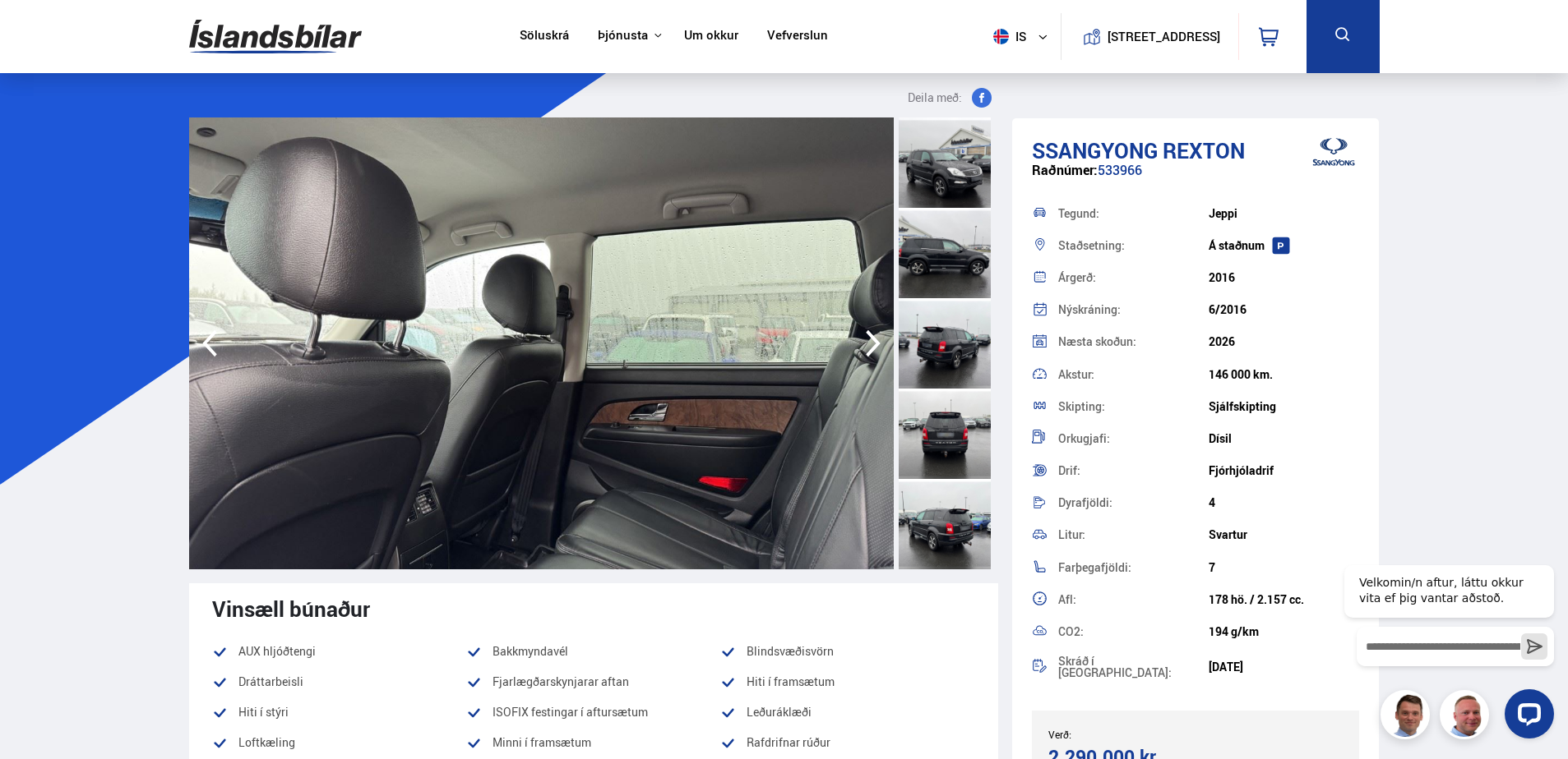
click at [874, 343] on icon "button" at bounding box center [873, 343] width 33 height 40
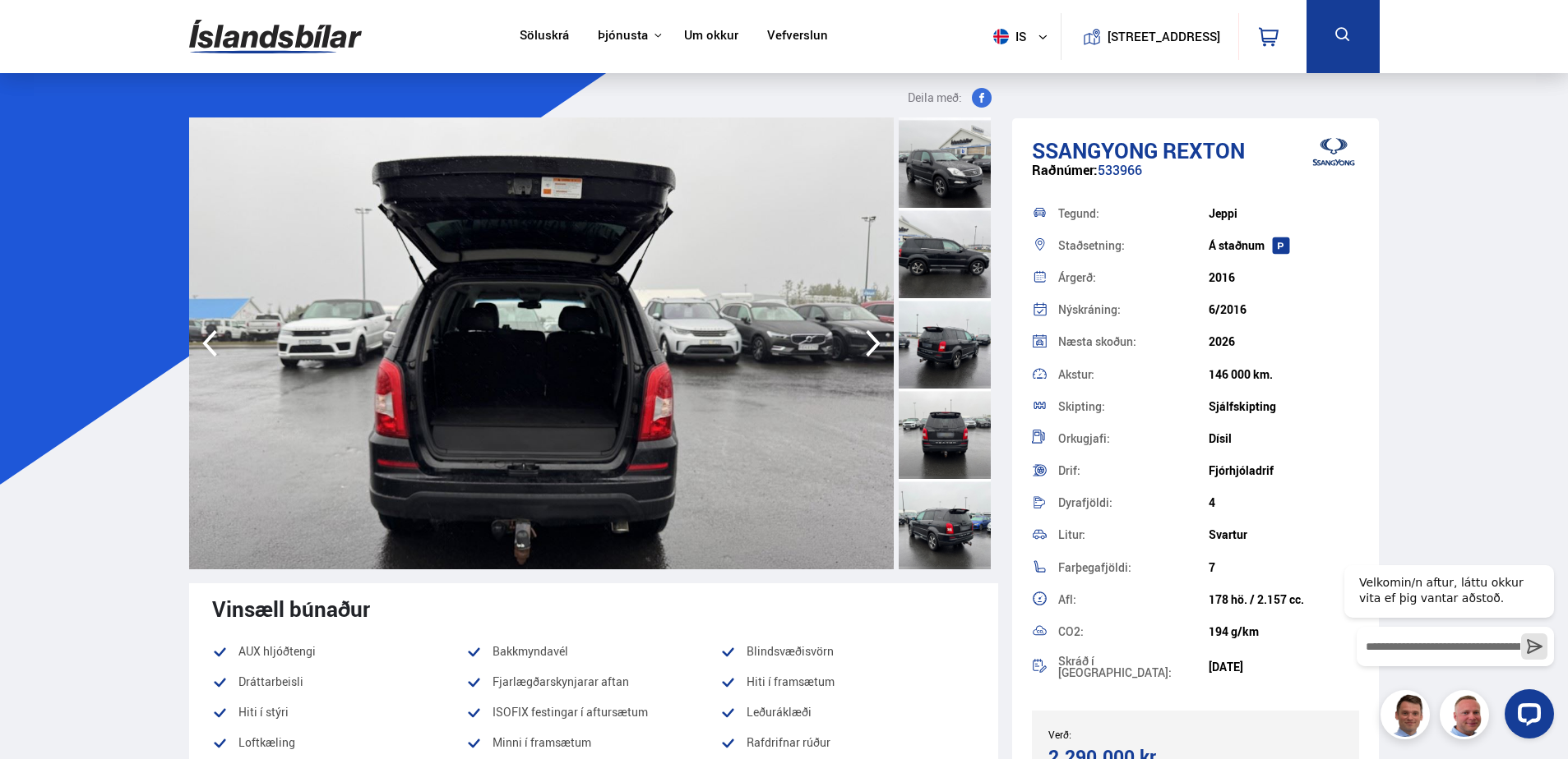
click at [874, 343] on icon "button" at bounding box center [873, 343] width 33 height 40
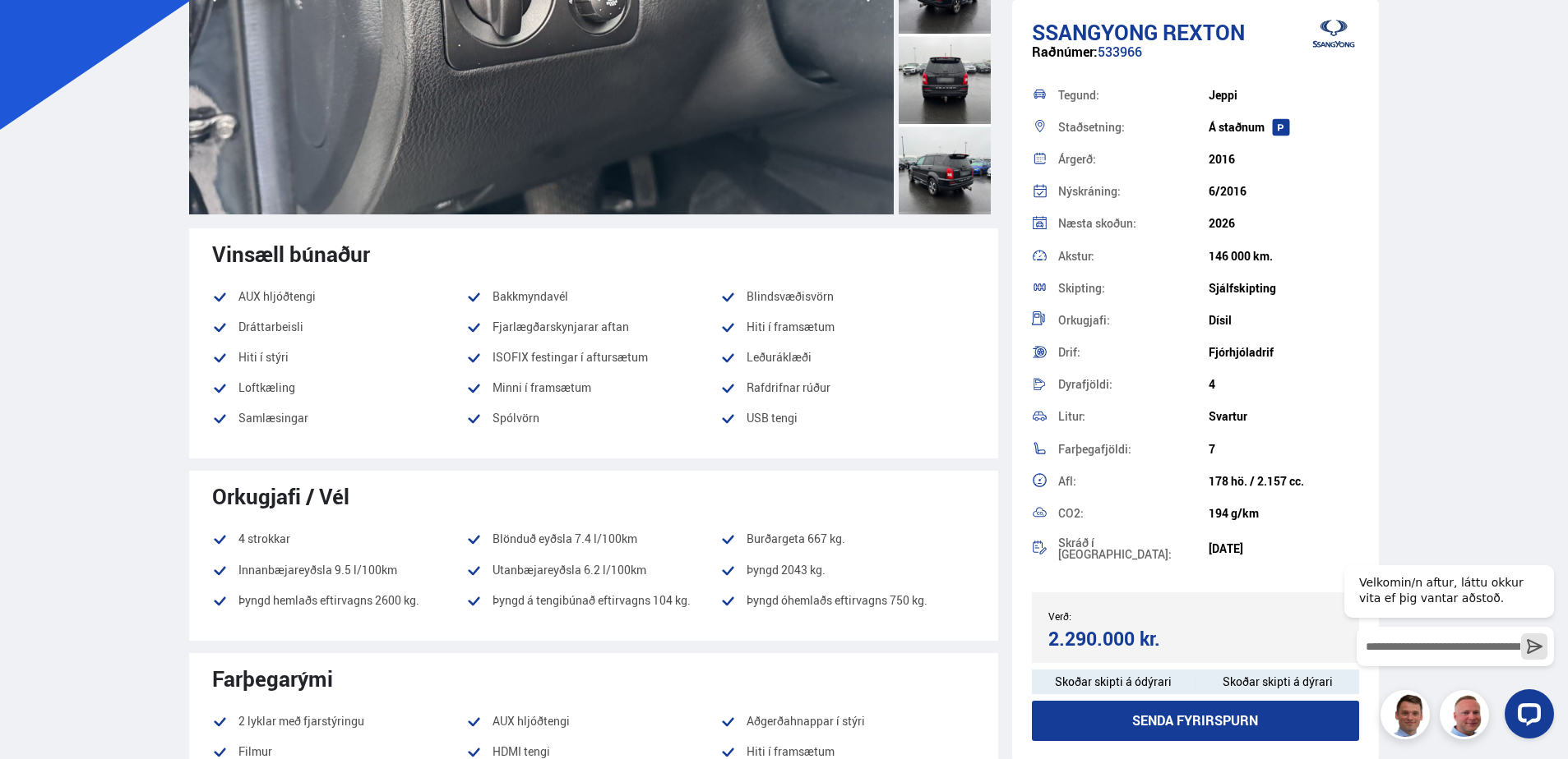
scroll to position [329, 0]
